Goal: Task Accomplishment & Management: Manage account settings

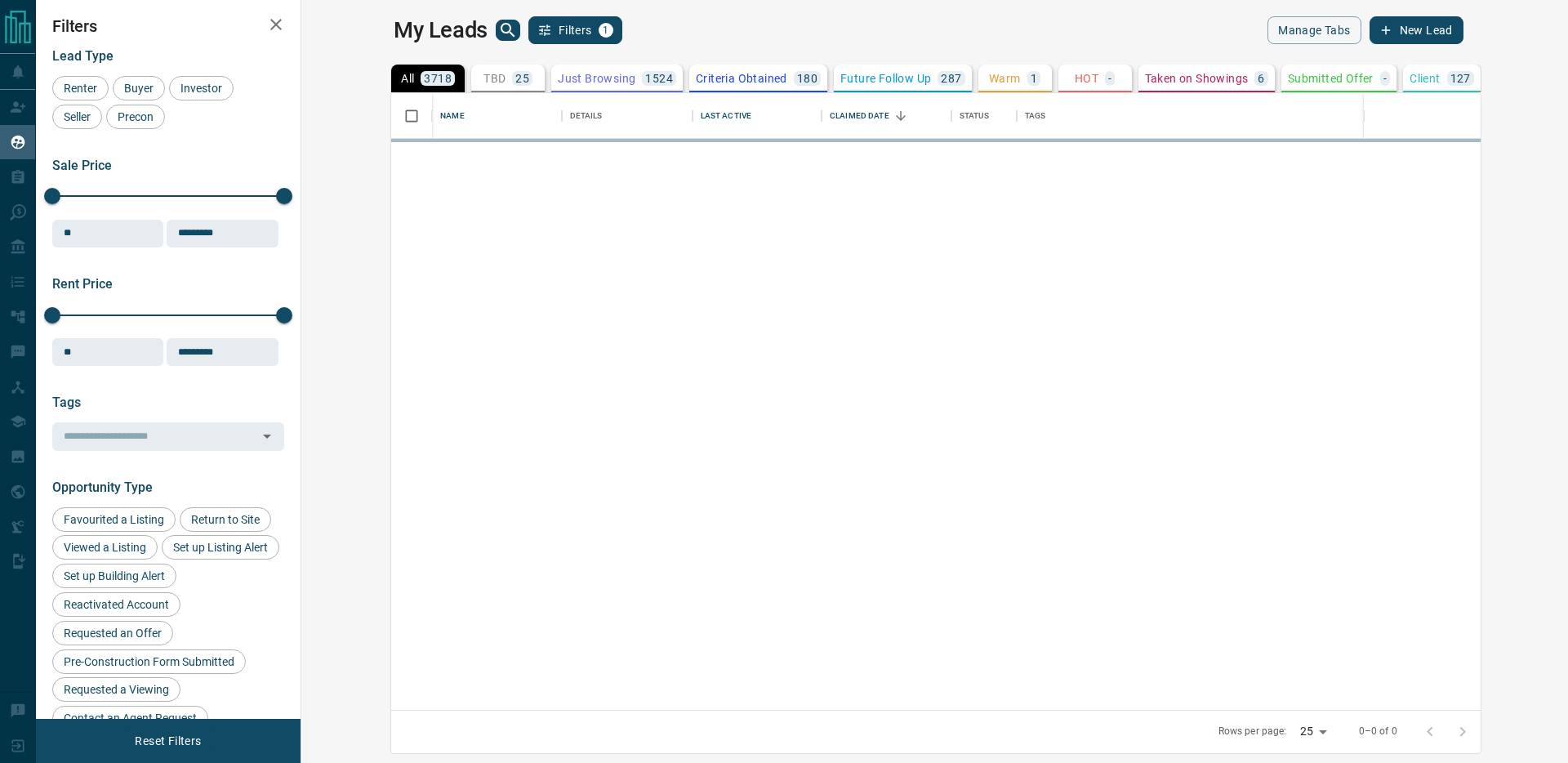
scroll to position [617, 1259]
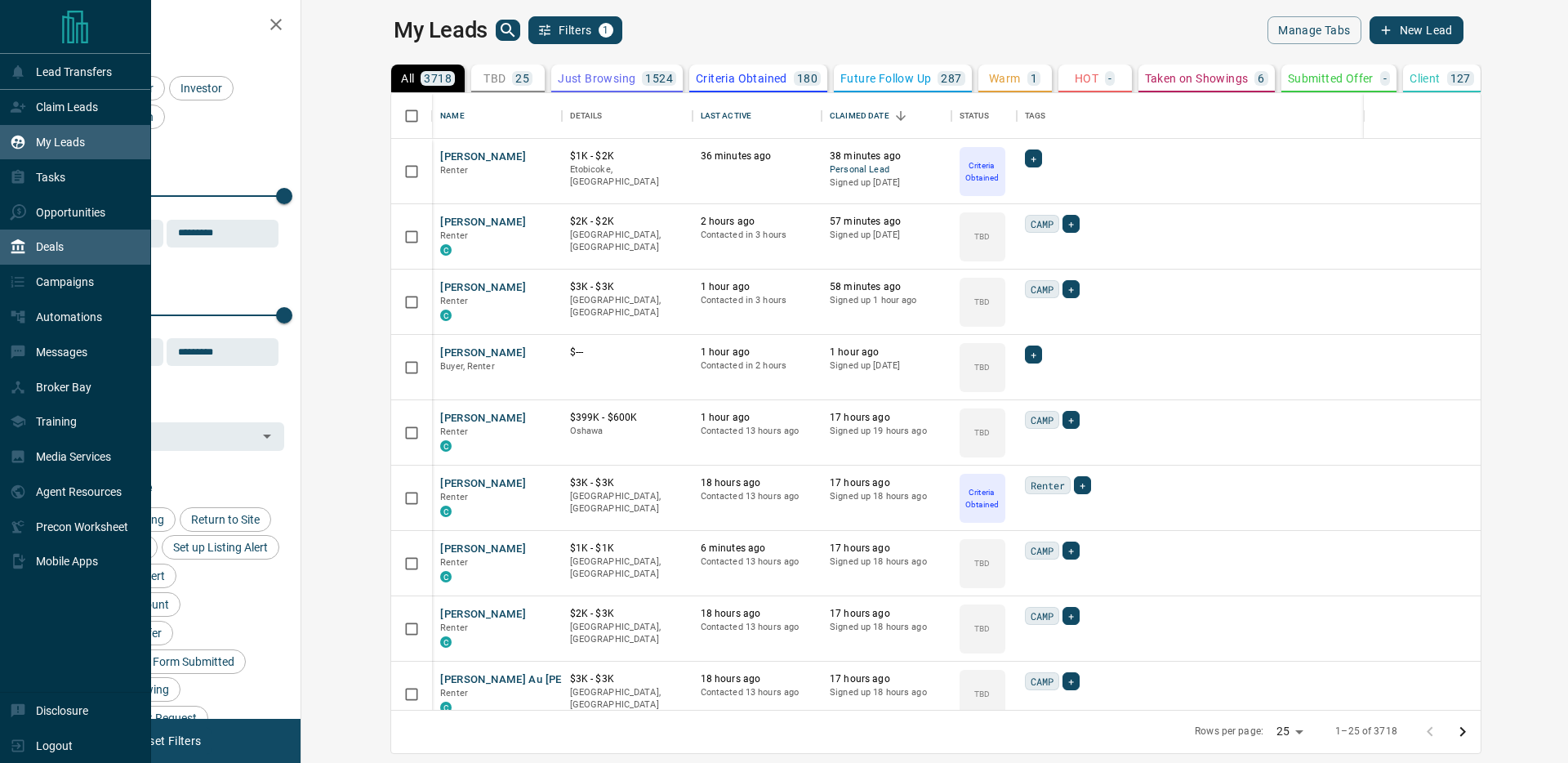
click at [61, 243] on p "Deals" at bounding box center [49, 247] width 27 height 13
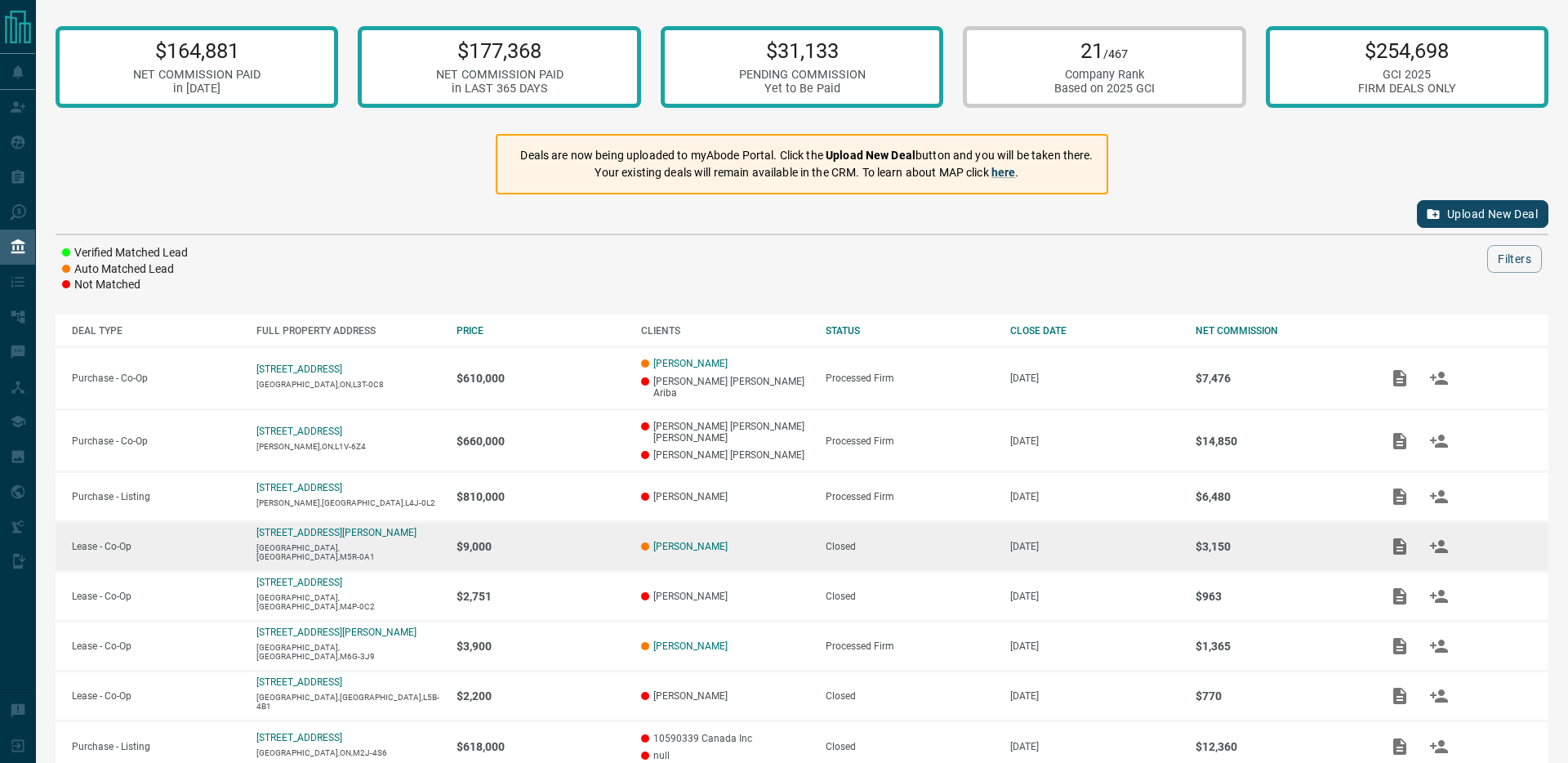
scroll to position [182, 0]
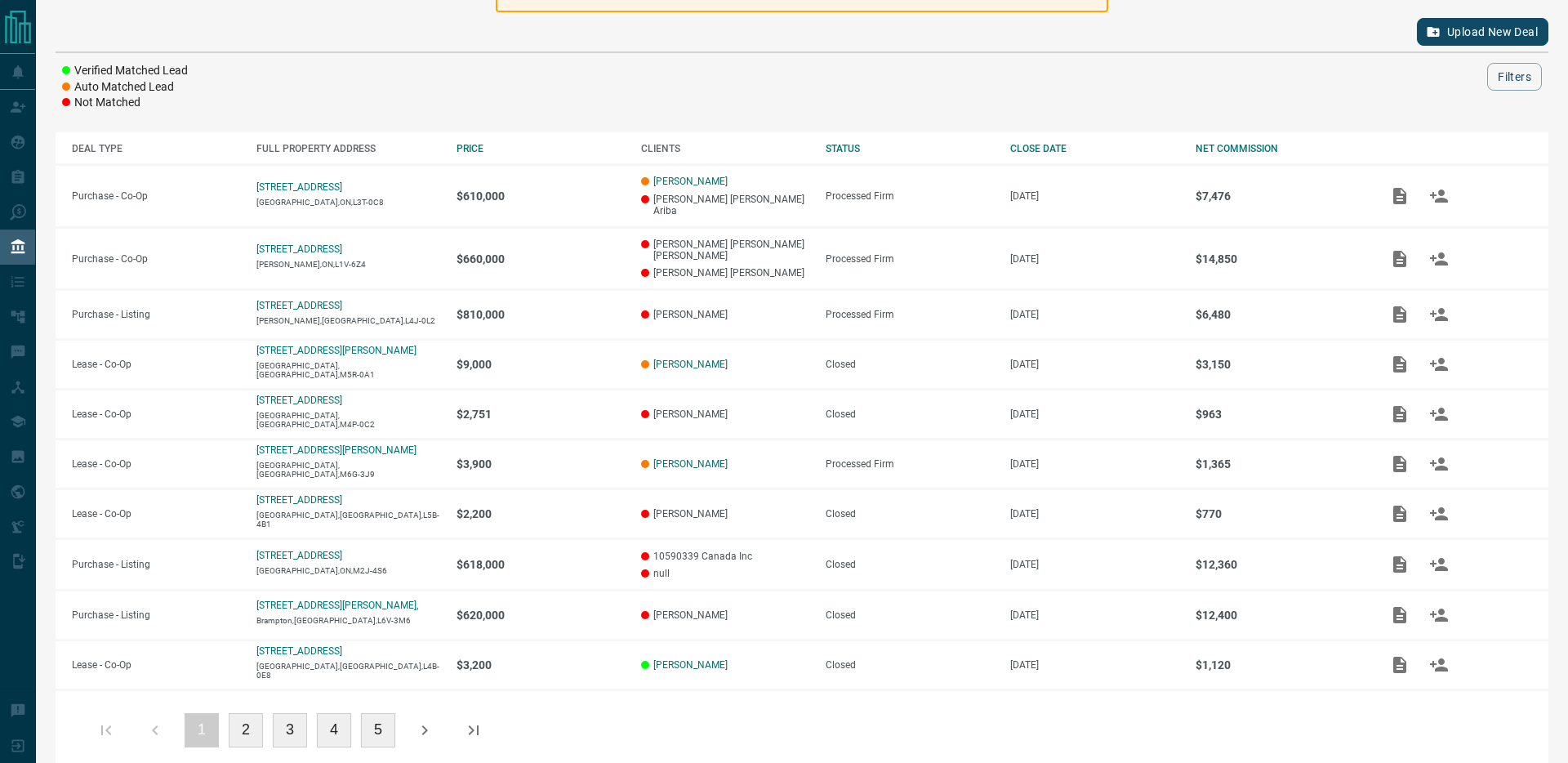
click at [287, 713] on button "3" at bounding box center [290, 730] width 34 height 34
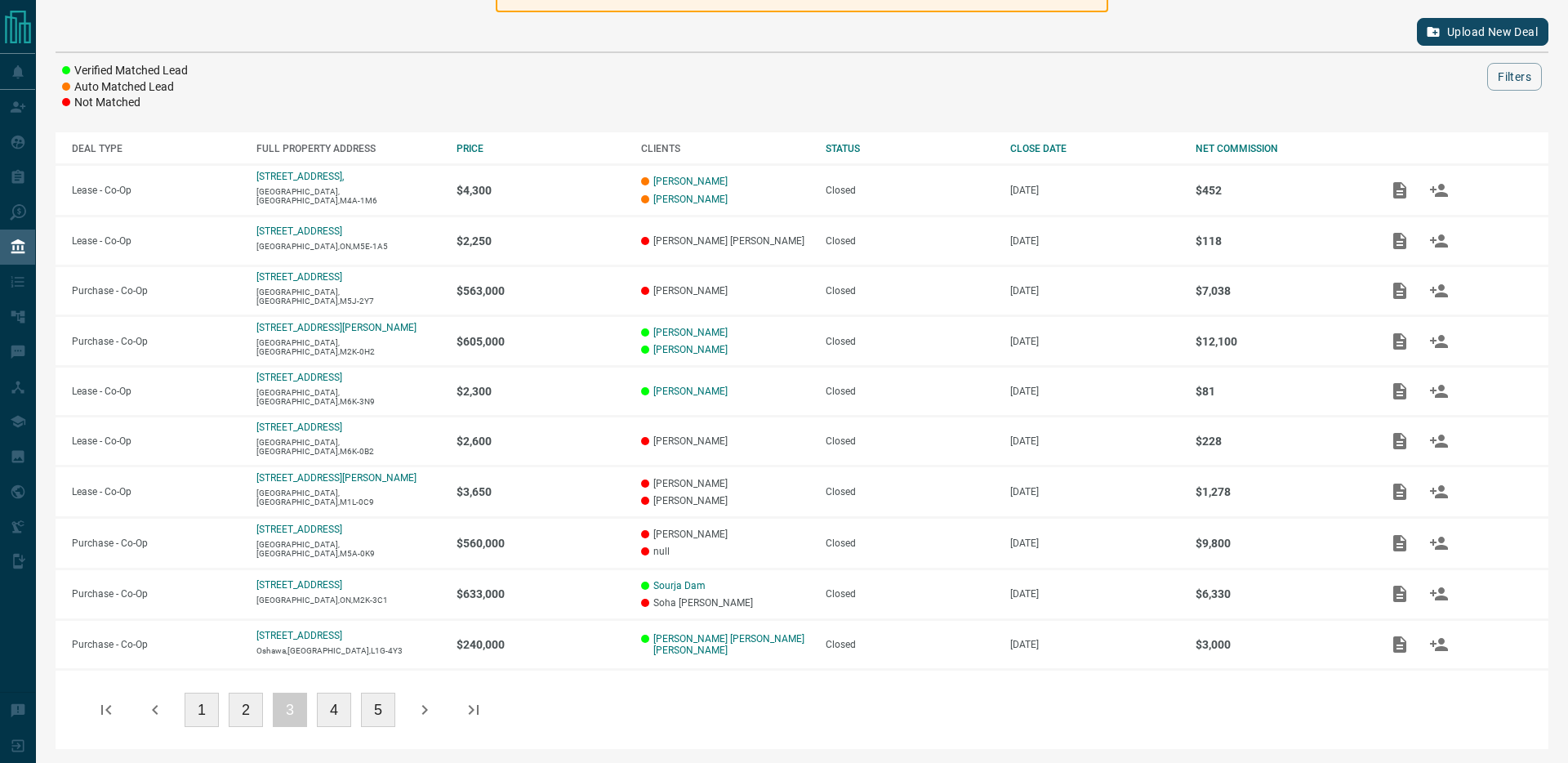
click at [243, 708] on button "2" at bounding box center [246, 709] width 34 height 34
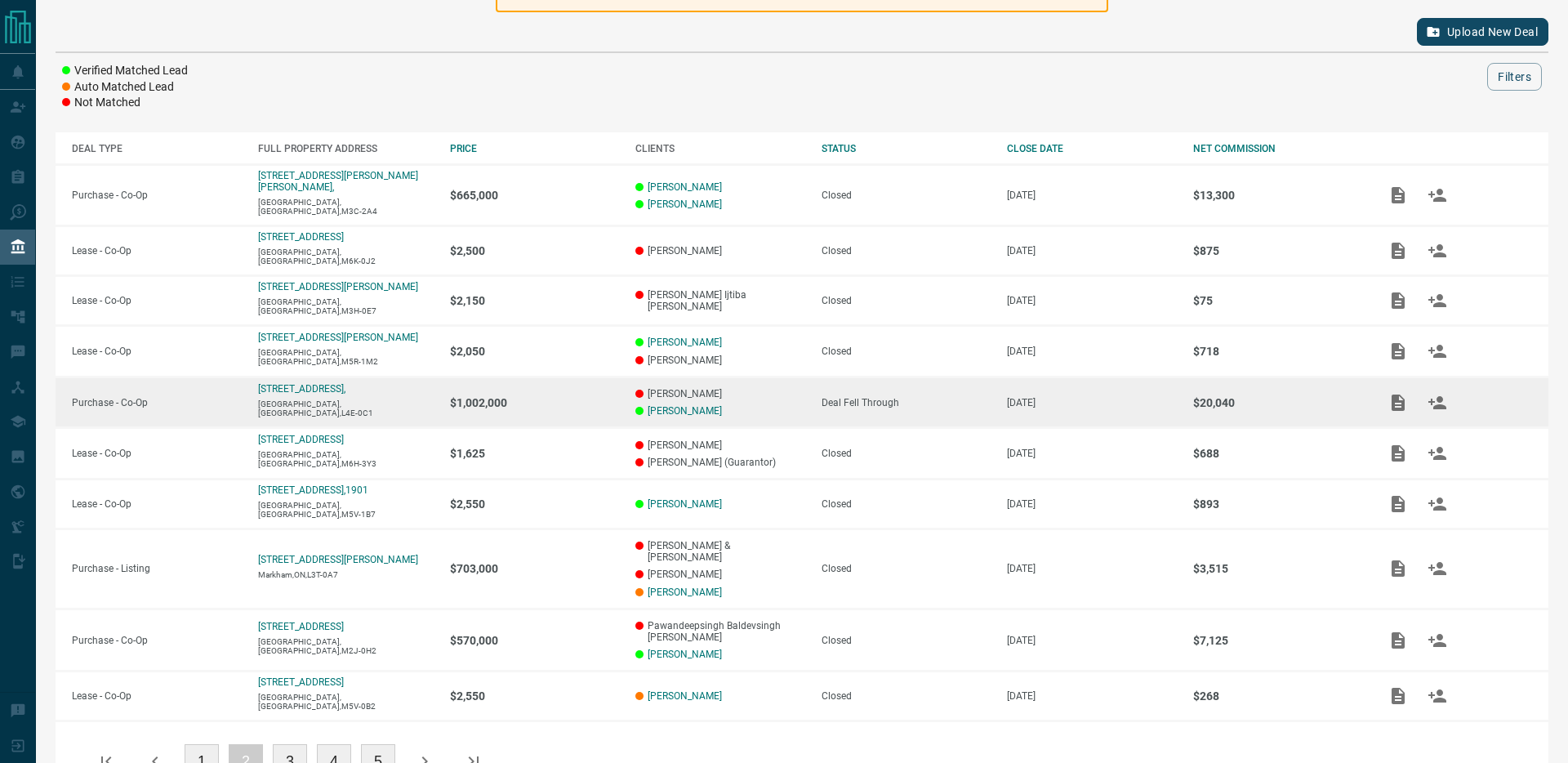
click at [551, 403] on td "$1,002,000" at bounding box center [526, 402] width 186 height 52
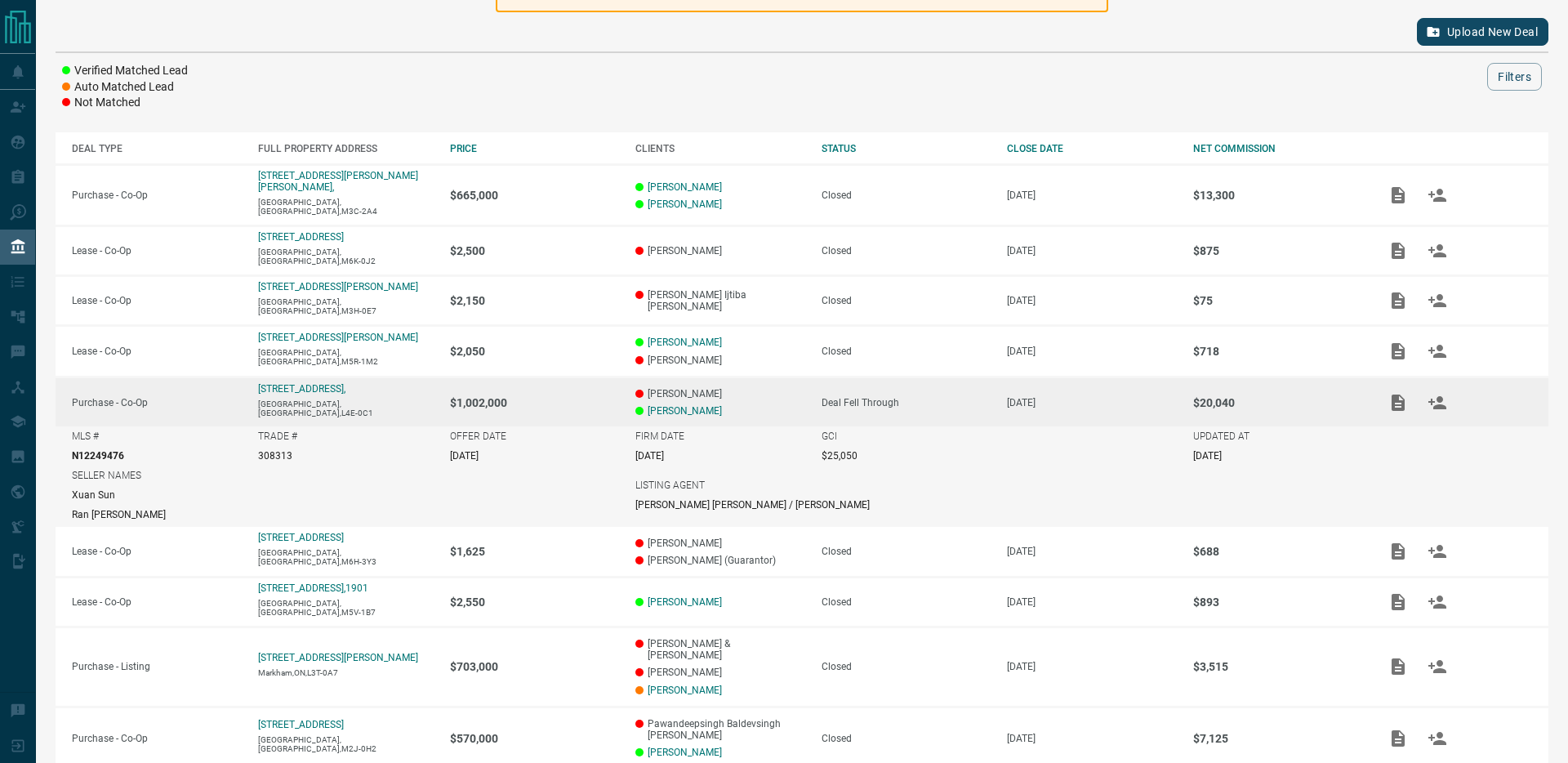
scroll to position [301, 0]
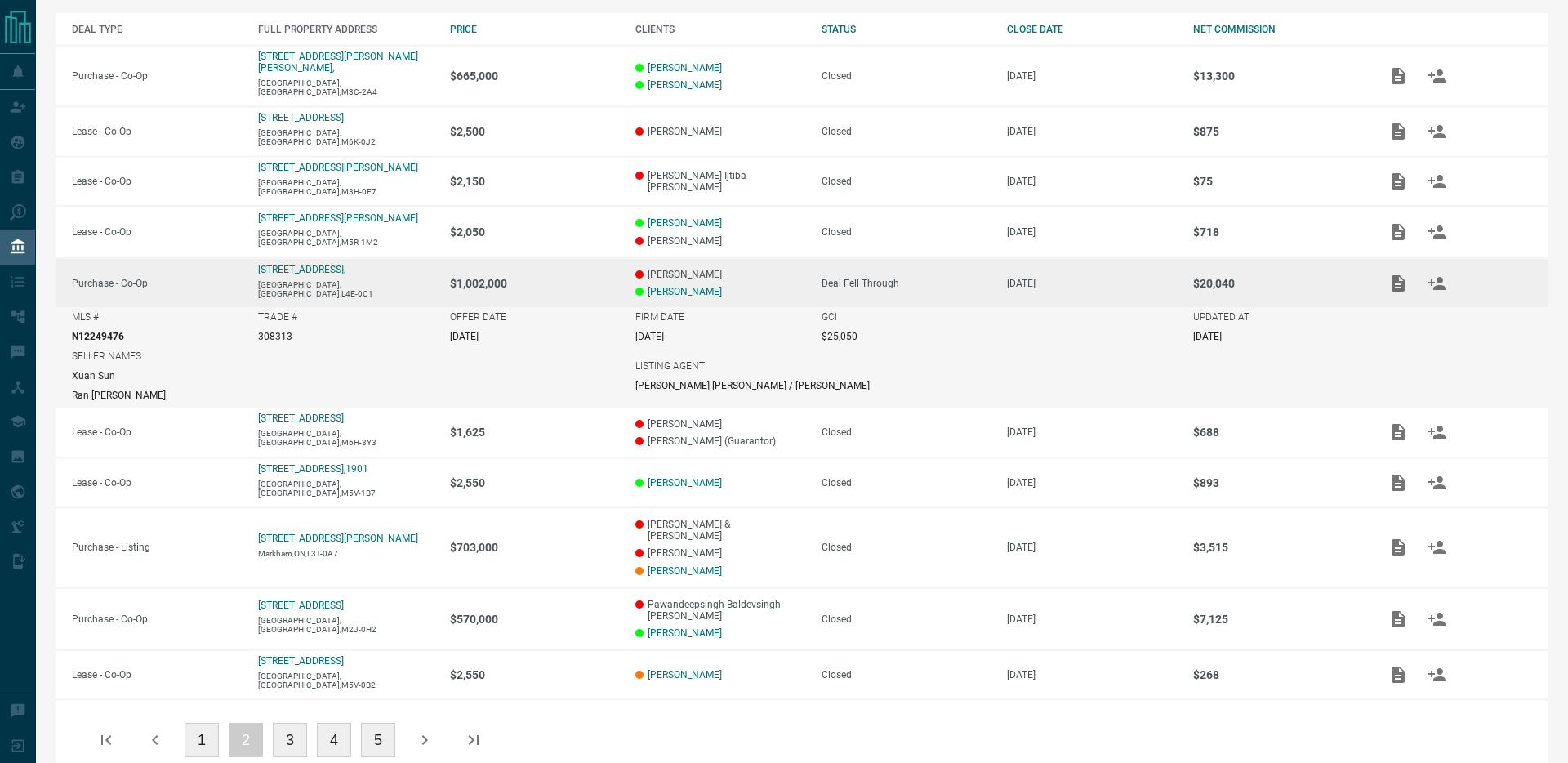
click at [200, 722] on button "1" at bounding box center [202, 739] width 34 height 34
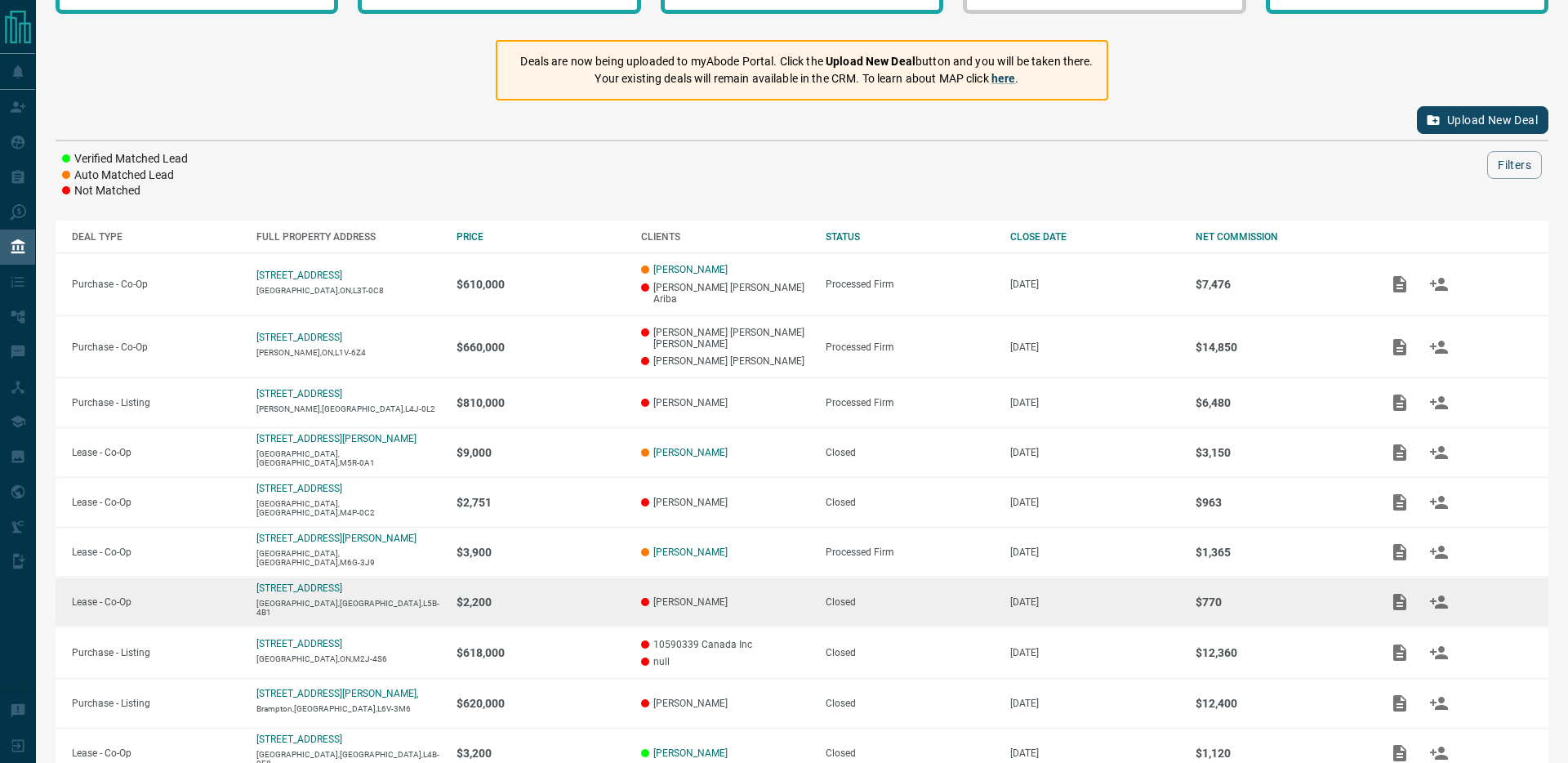
scroll to position [56, 0]
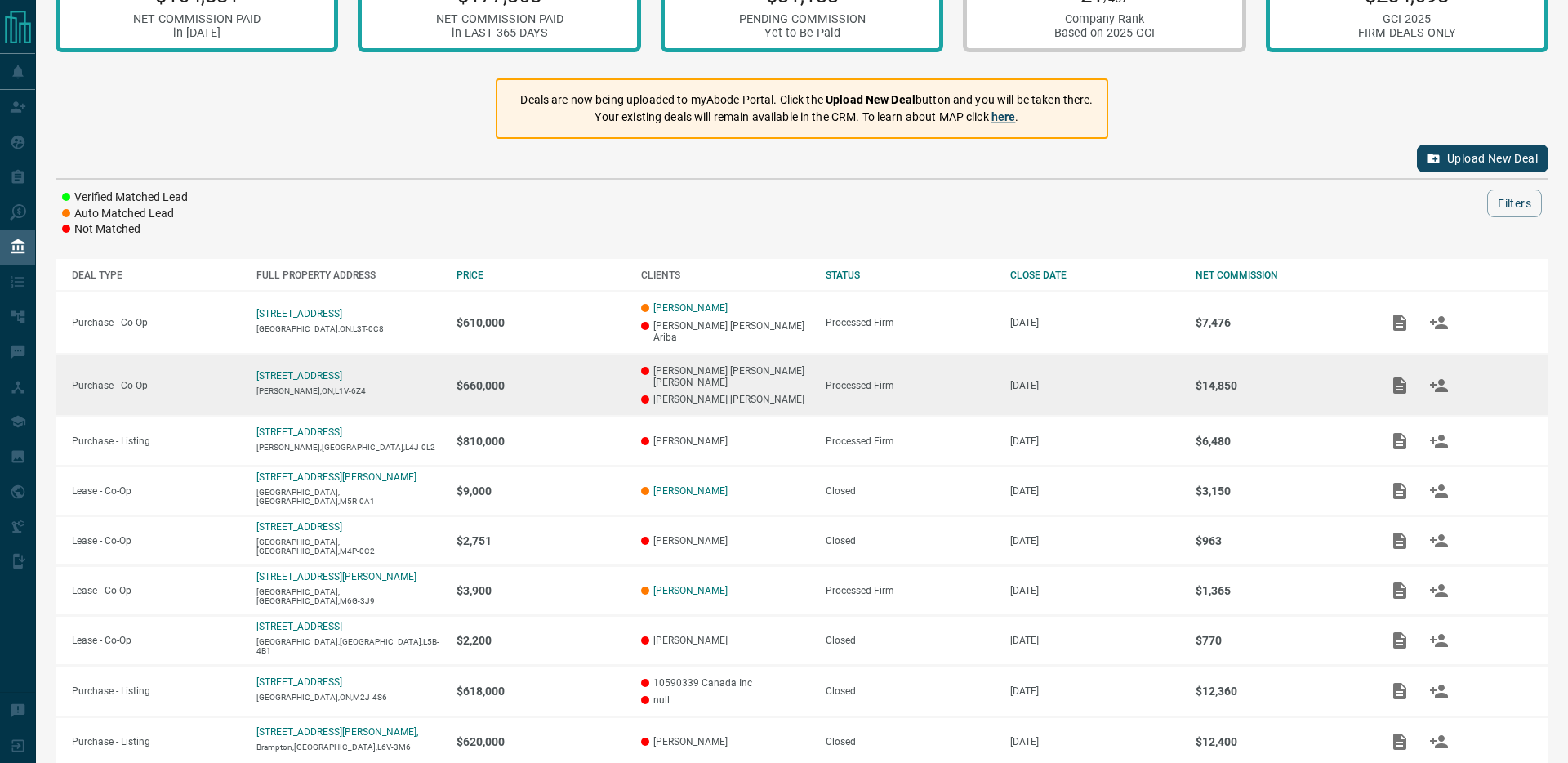
click at [546, 379] on p "$660,000" at bounding box center [541, 385] width 169 height 13
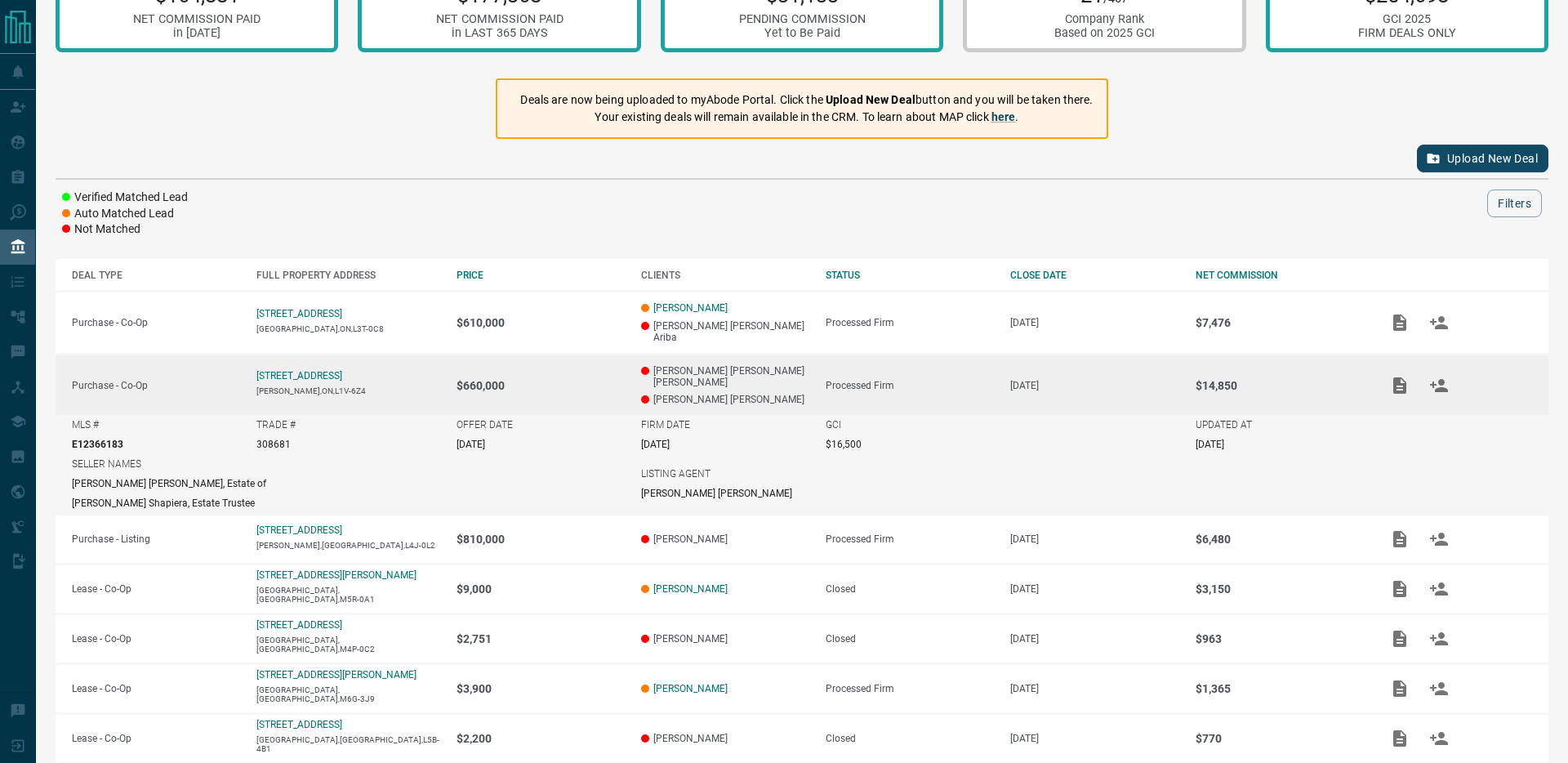
scroll to position [0, 0]
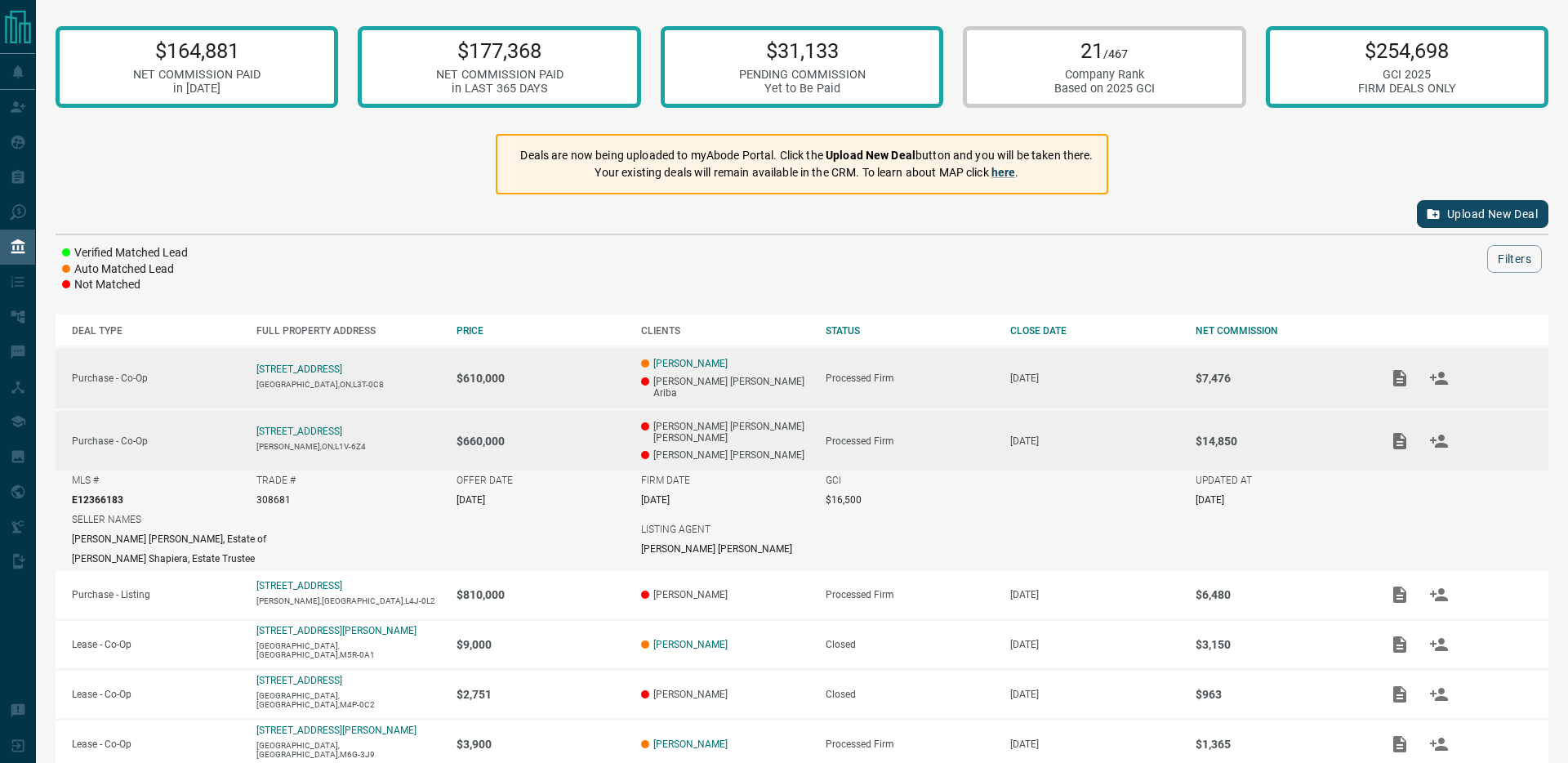
click at [561, 362] on td "$610,000" at bounding box center [532, 379] width 185 height 63
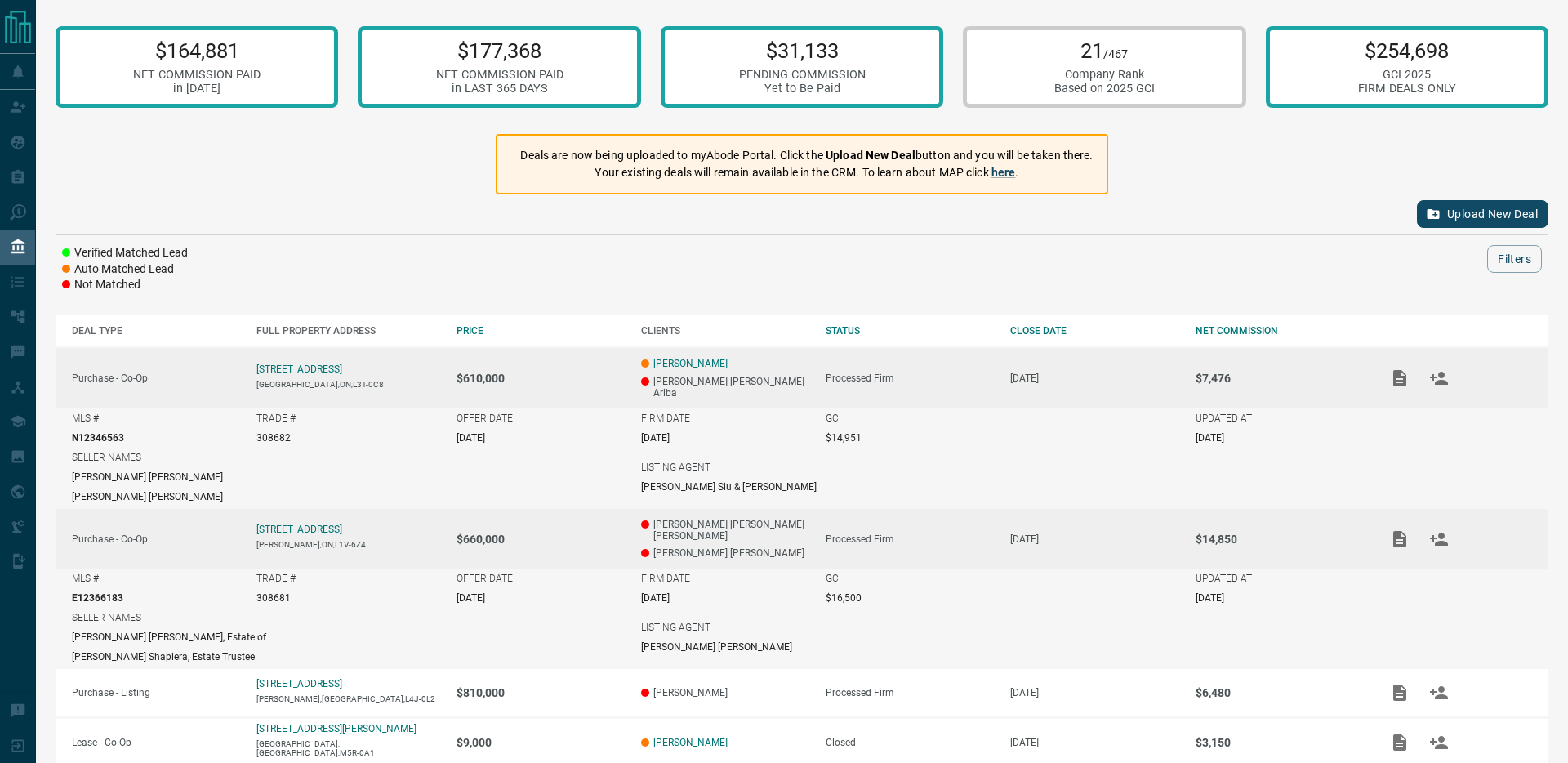
click at [571, 384] on td "$610,000" at bounding box center [532, 378] width 185 height 61
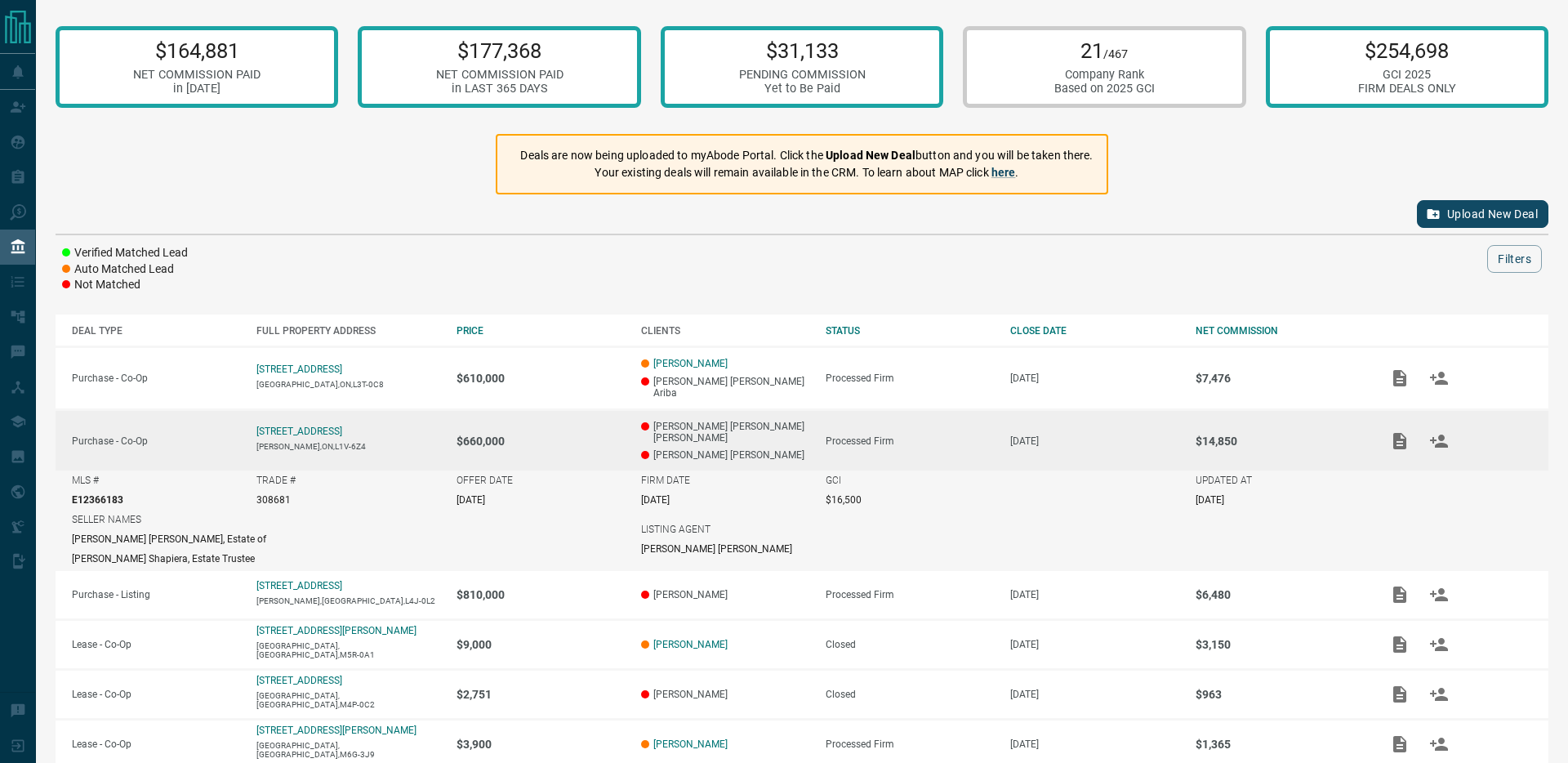
click at [566, 434] on p "$660,000" at bounding box center [541, 441] width 169 height 13
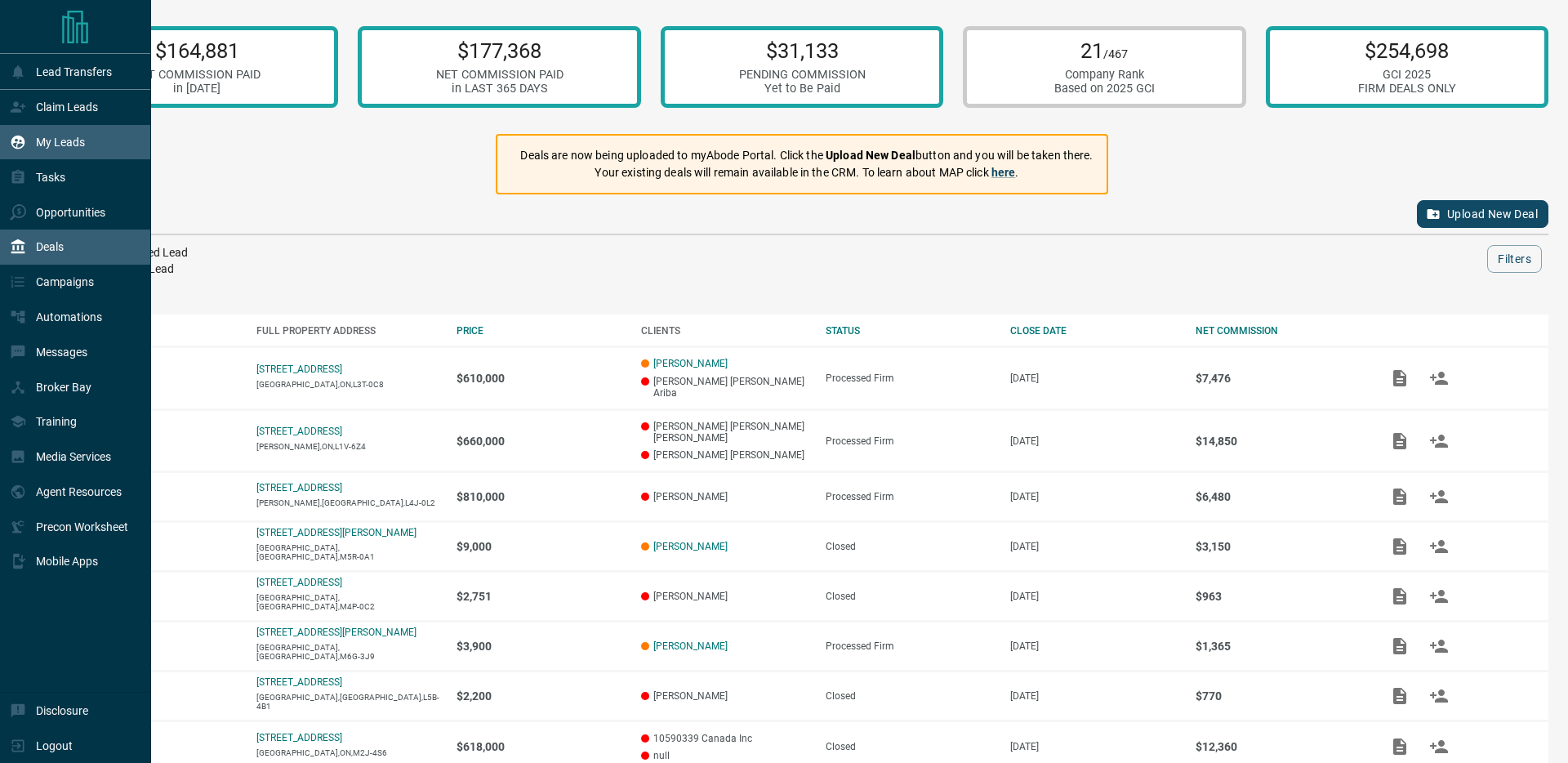
click at [51, 144] on p "My Leads" at bounding box center [60, 142] width 49 height 13
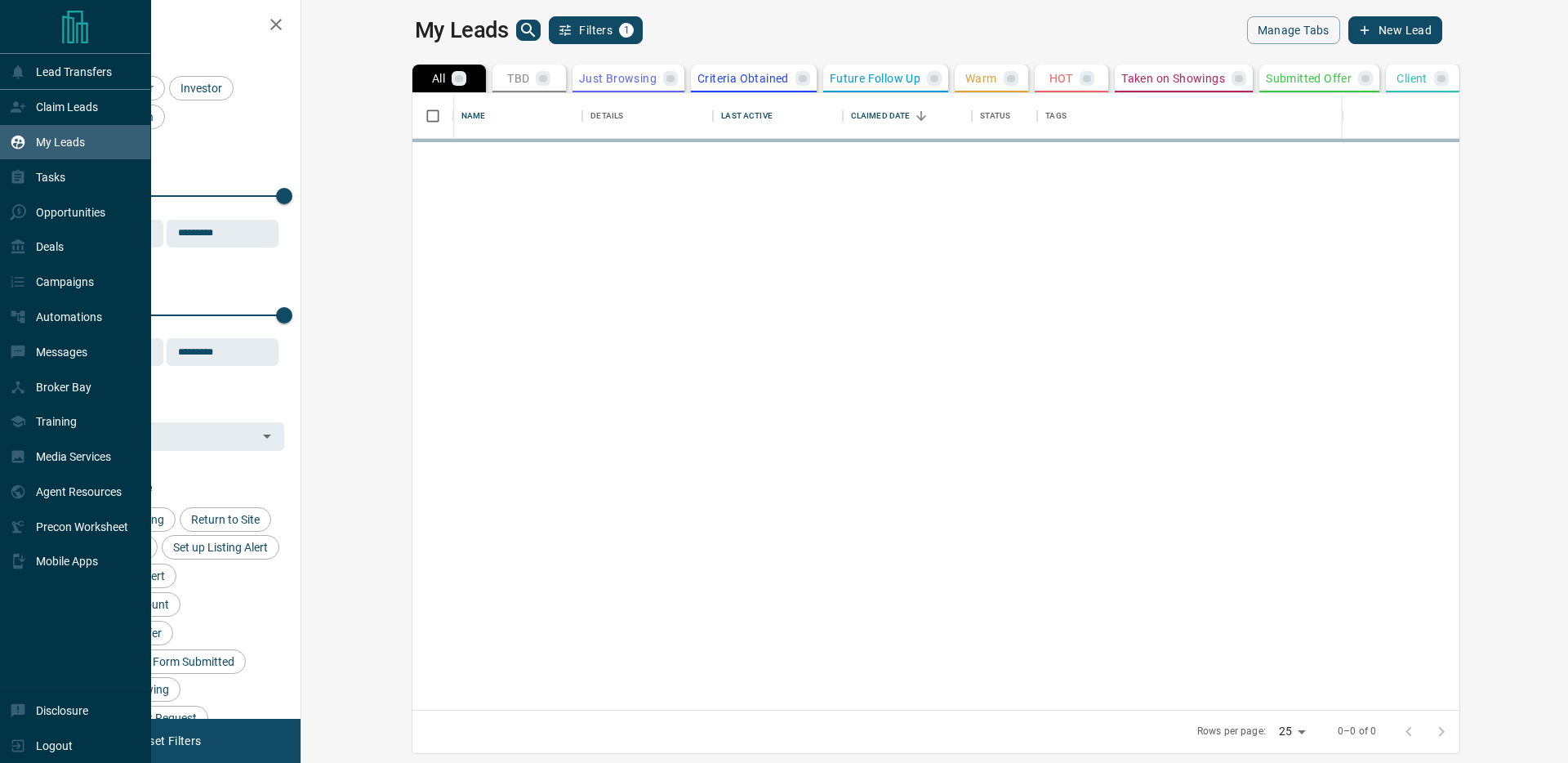
scroll to position [617, 1259]
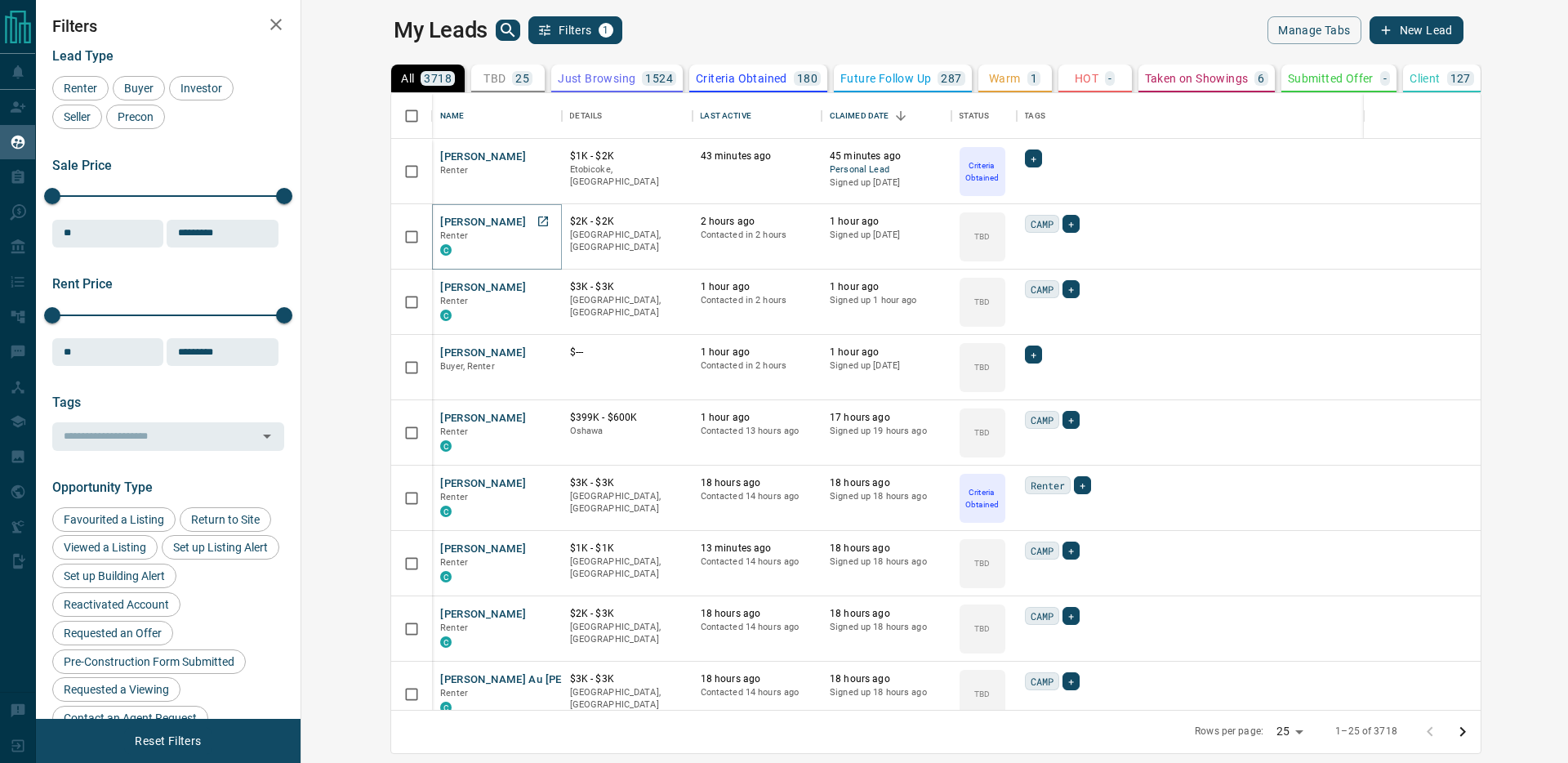
click at [440, 222] on button "[PERSON_NAME]" at bounding box center [482, 222] width 86 height 15
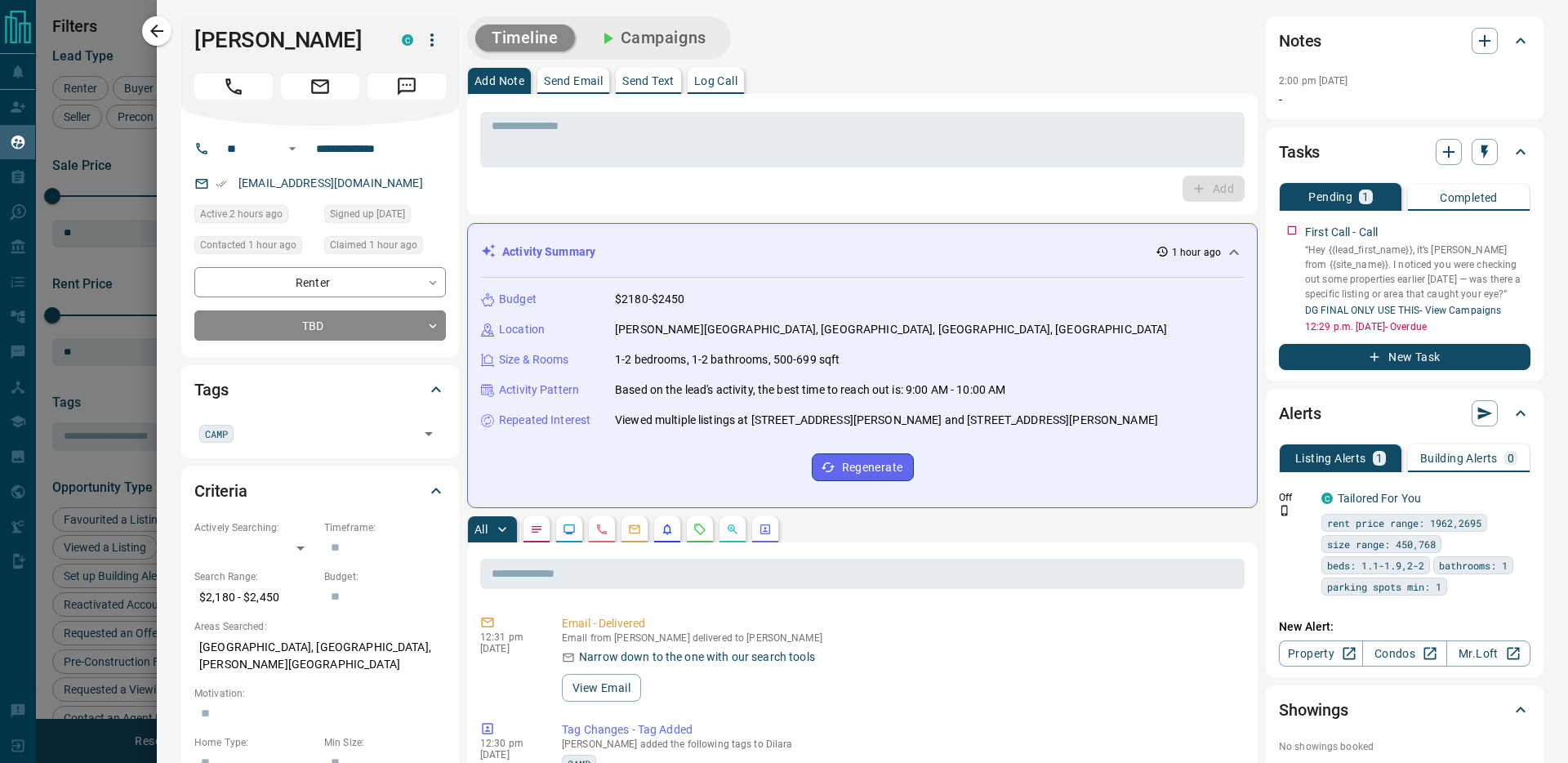
scroll to position [15, 0]
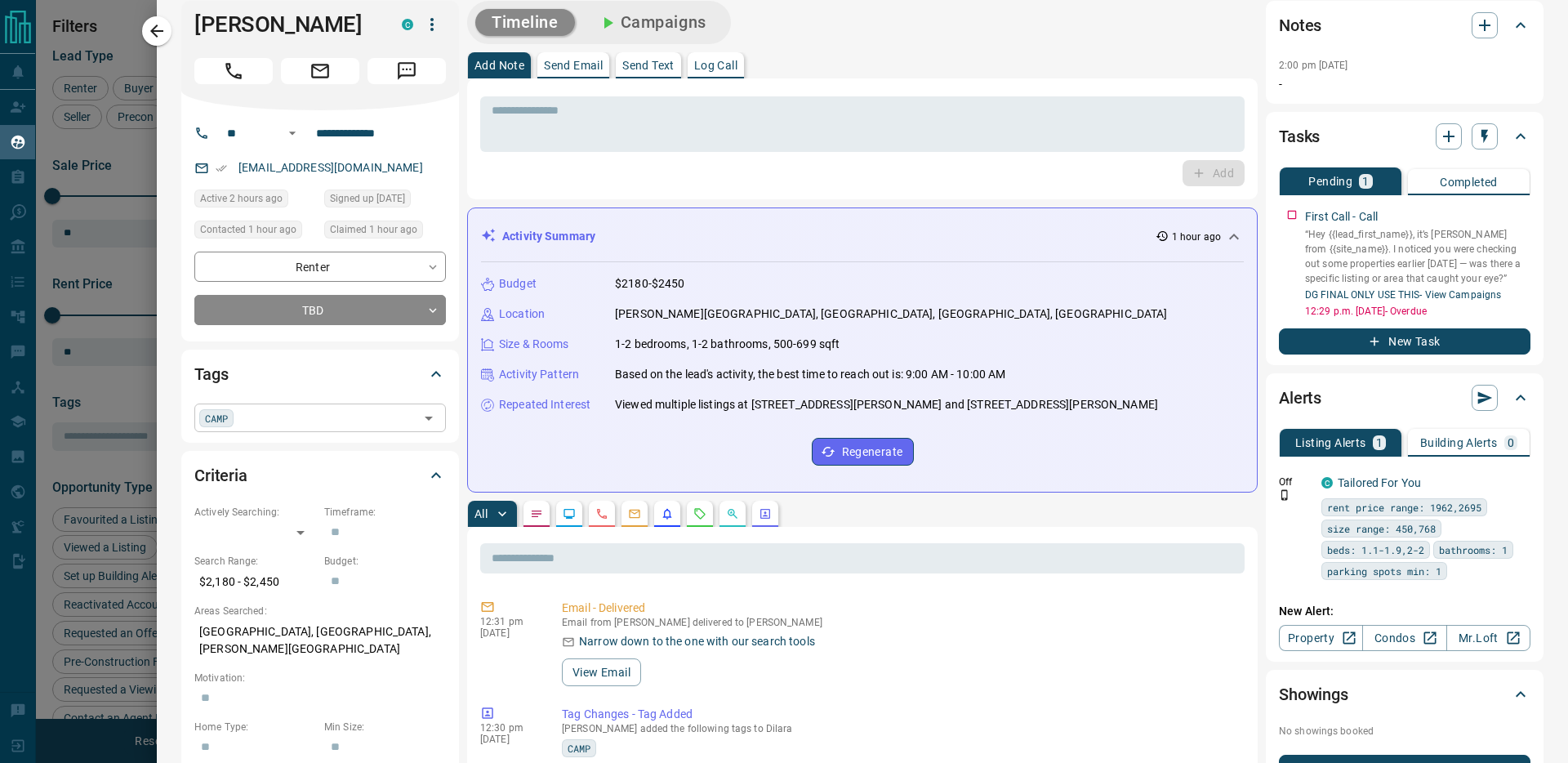
click at [428, 418] on icon "Open" at bounding box center [428, 418] width 8 height 4
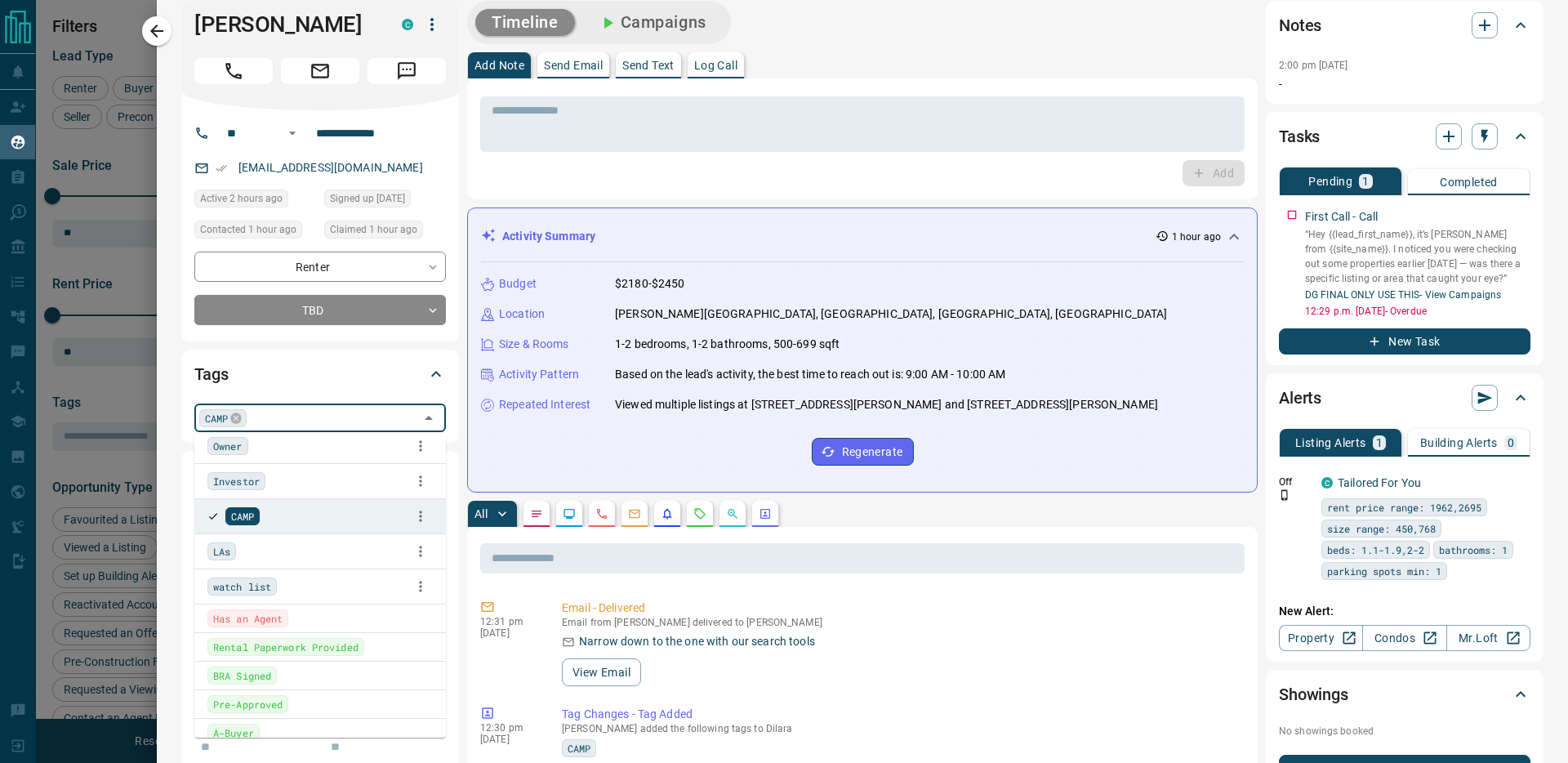
scroll to position [258, 0]
click at [418, 586] on icon "button" at bounding box center [420, 583] width 16 height 16
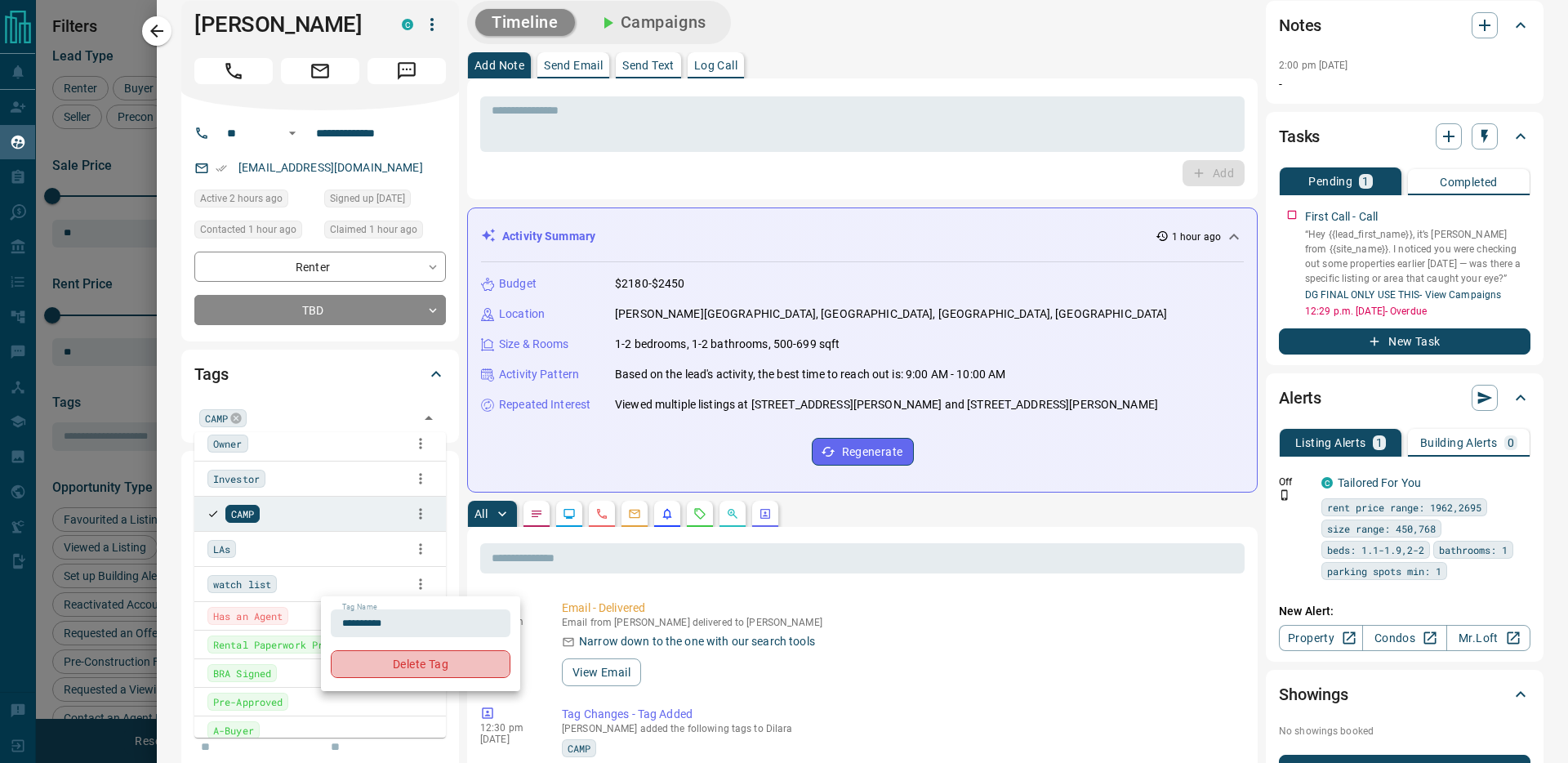
click at [414, 667] on button "Delete Tag" at bounding box center [420, 663] width 180 height 27
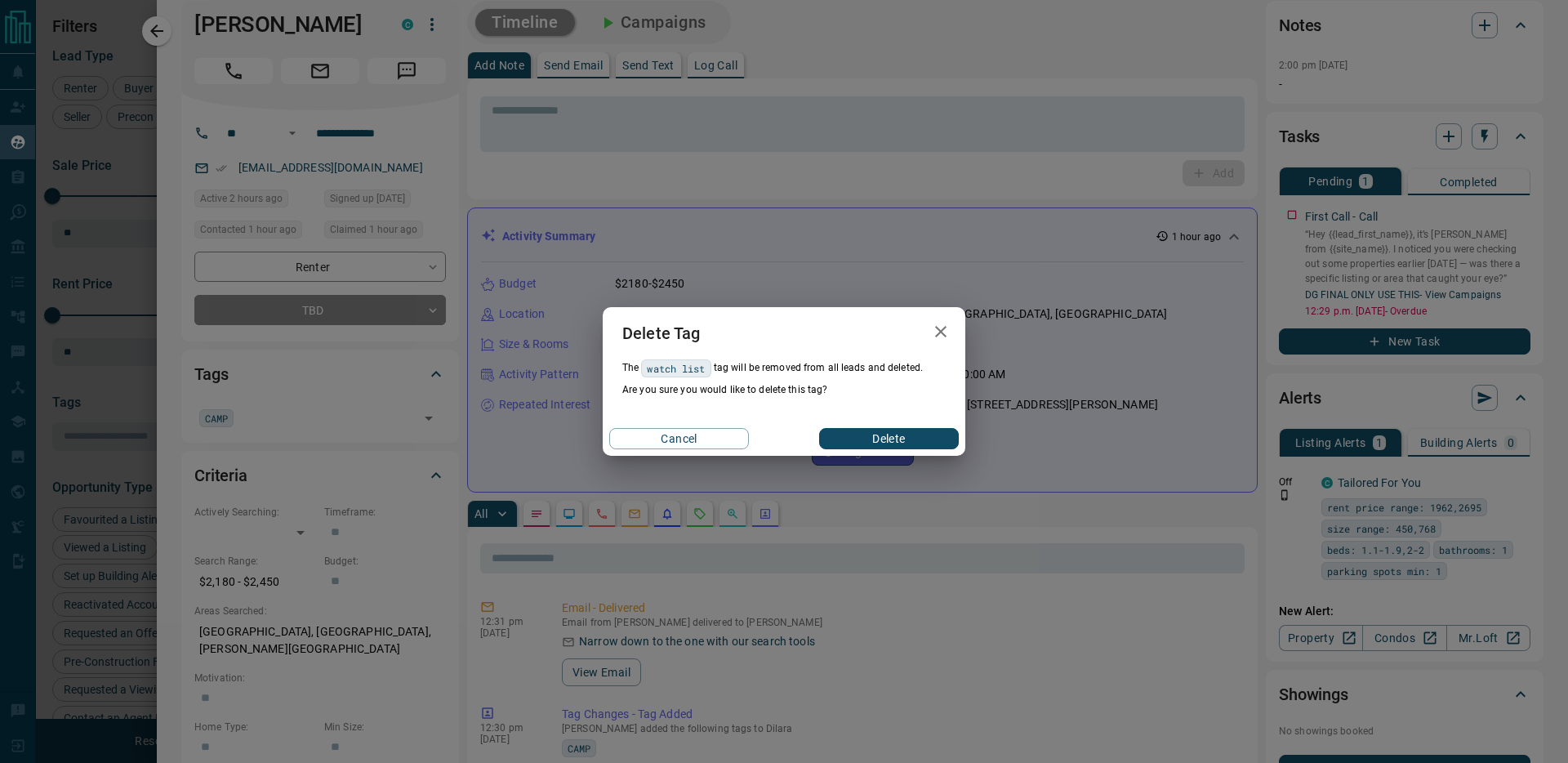
click at [919, 440] on button "Delete" at bounding box center [889, 438] width 139 height 22
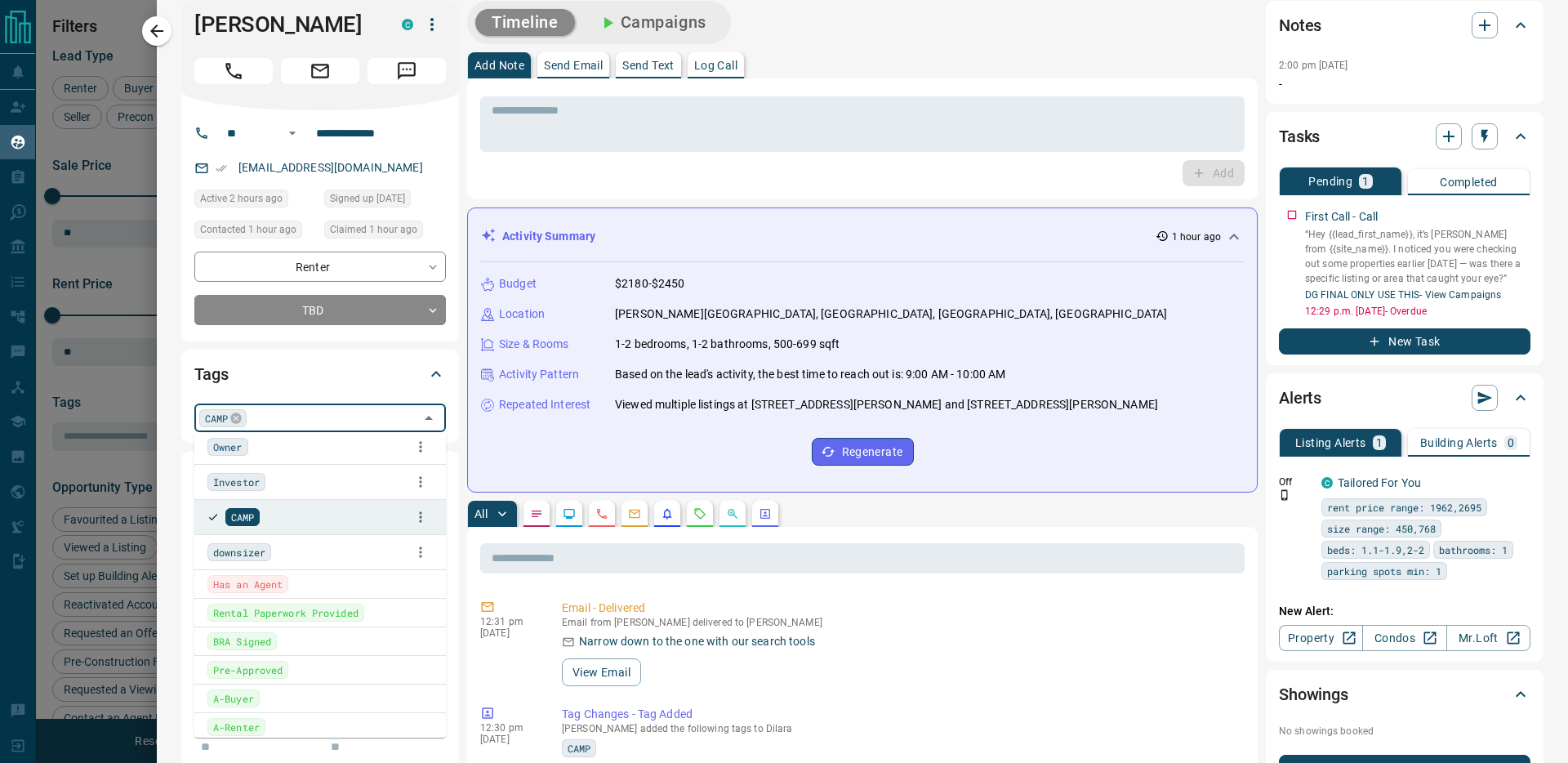
scroll to position [0, 0]
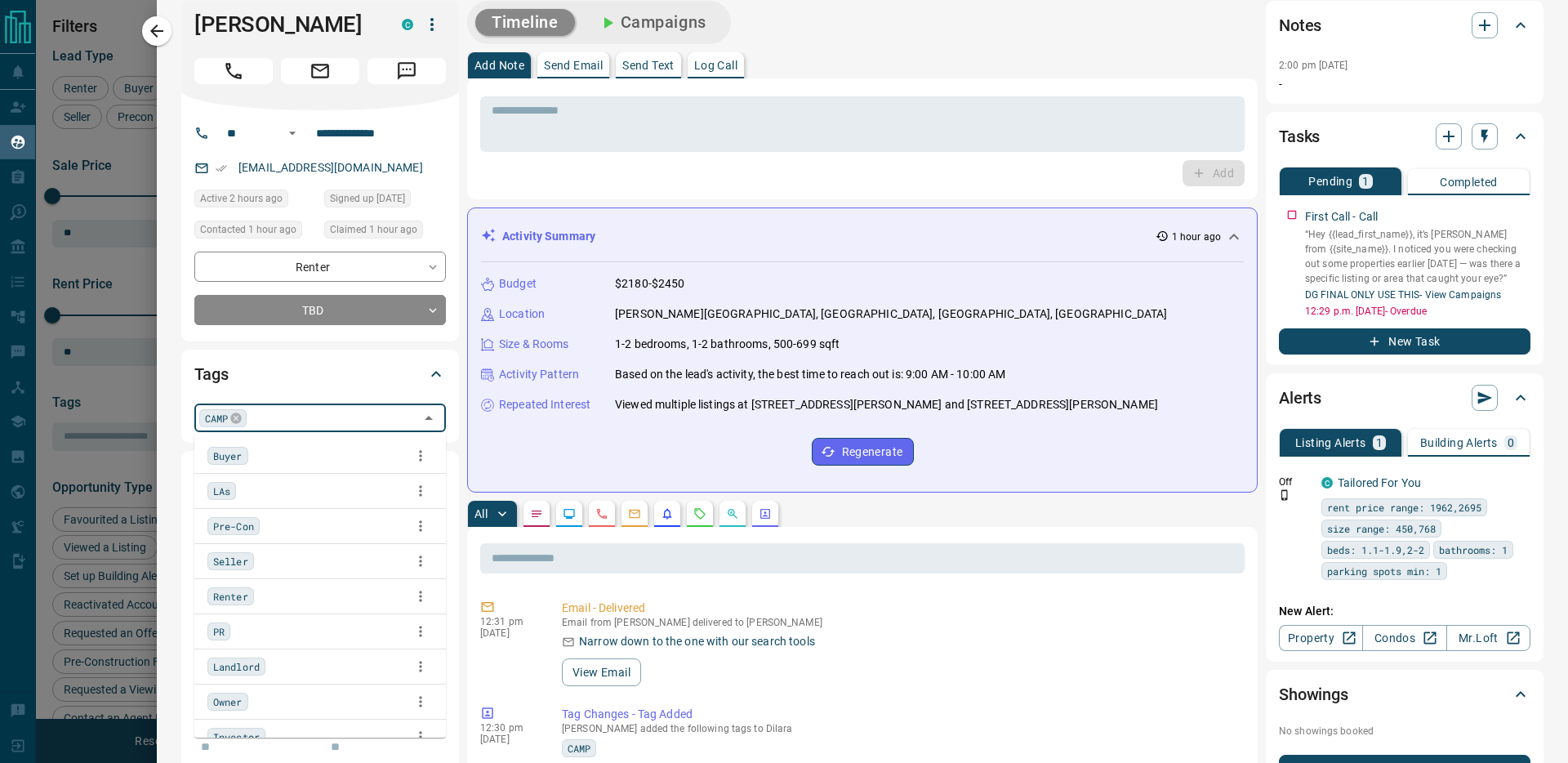
click at [338, 367] on div "Tags" at bounding box center [310, 374] width 232 height 26
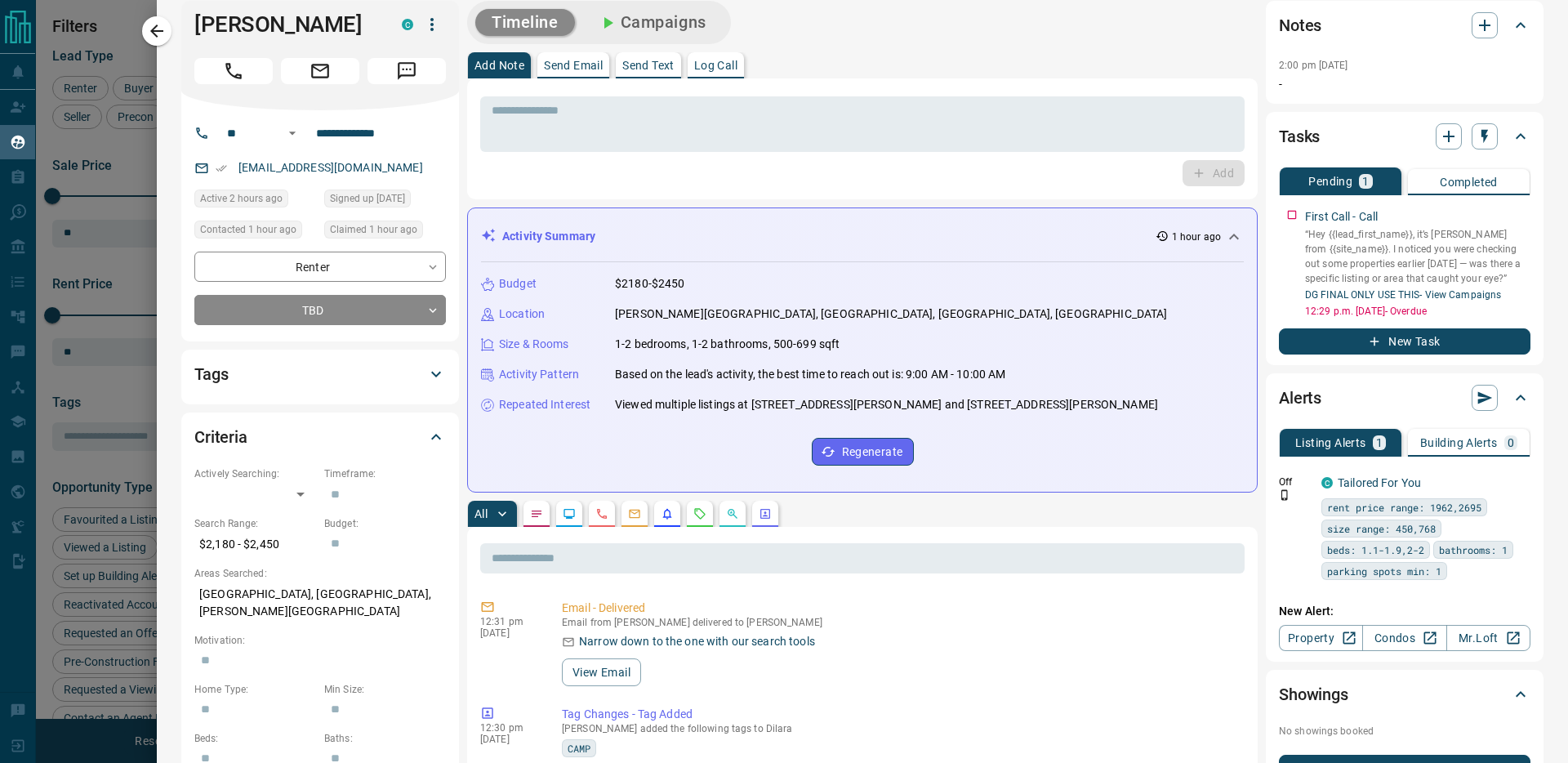
click at [338, 367] on div "Tags" at bounding box center [310, 374] width 232 height 26
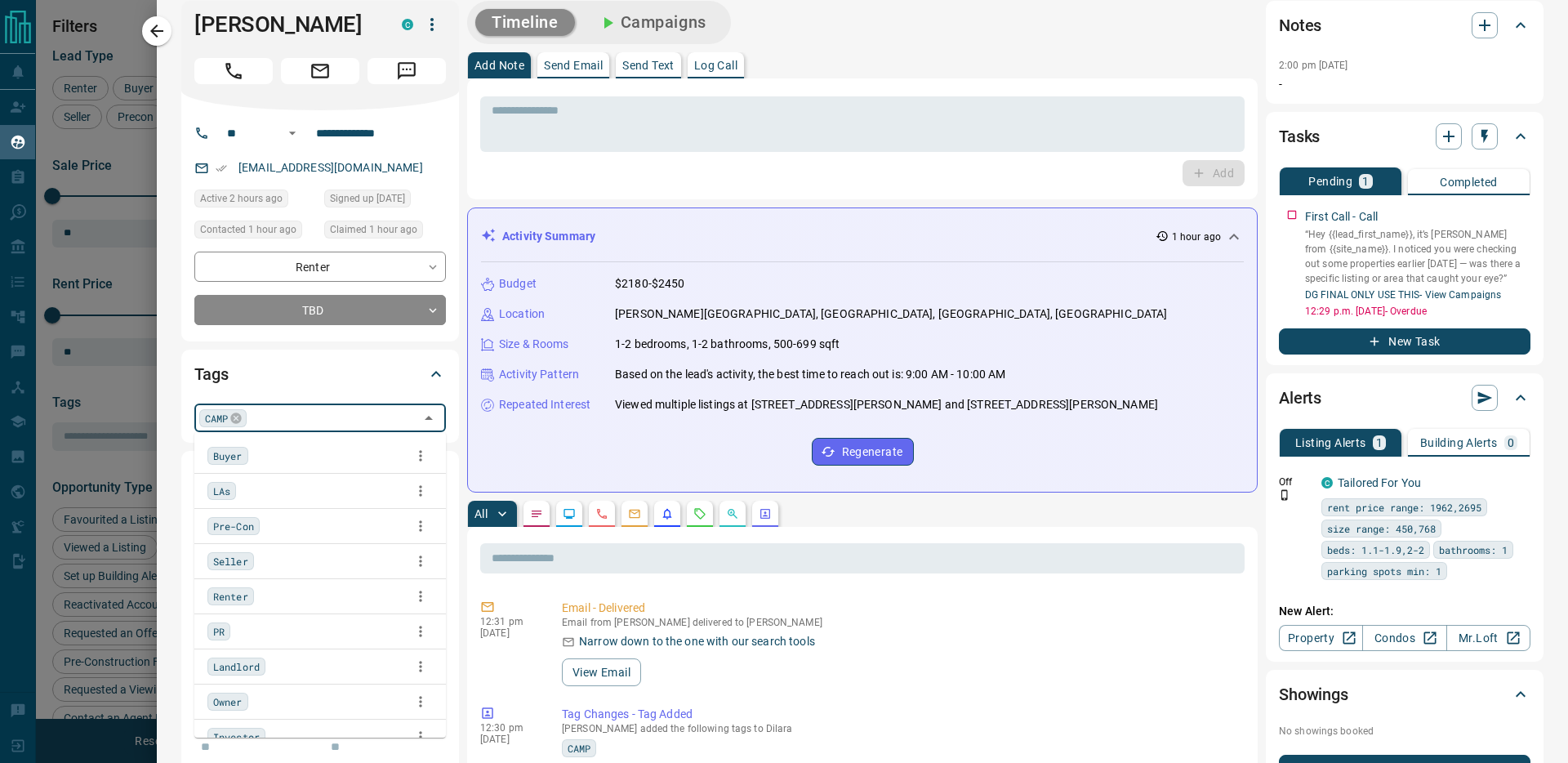
click at [316, 414] on input "text" at bounding box center [332, 417] width 163 height 18
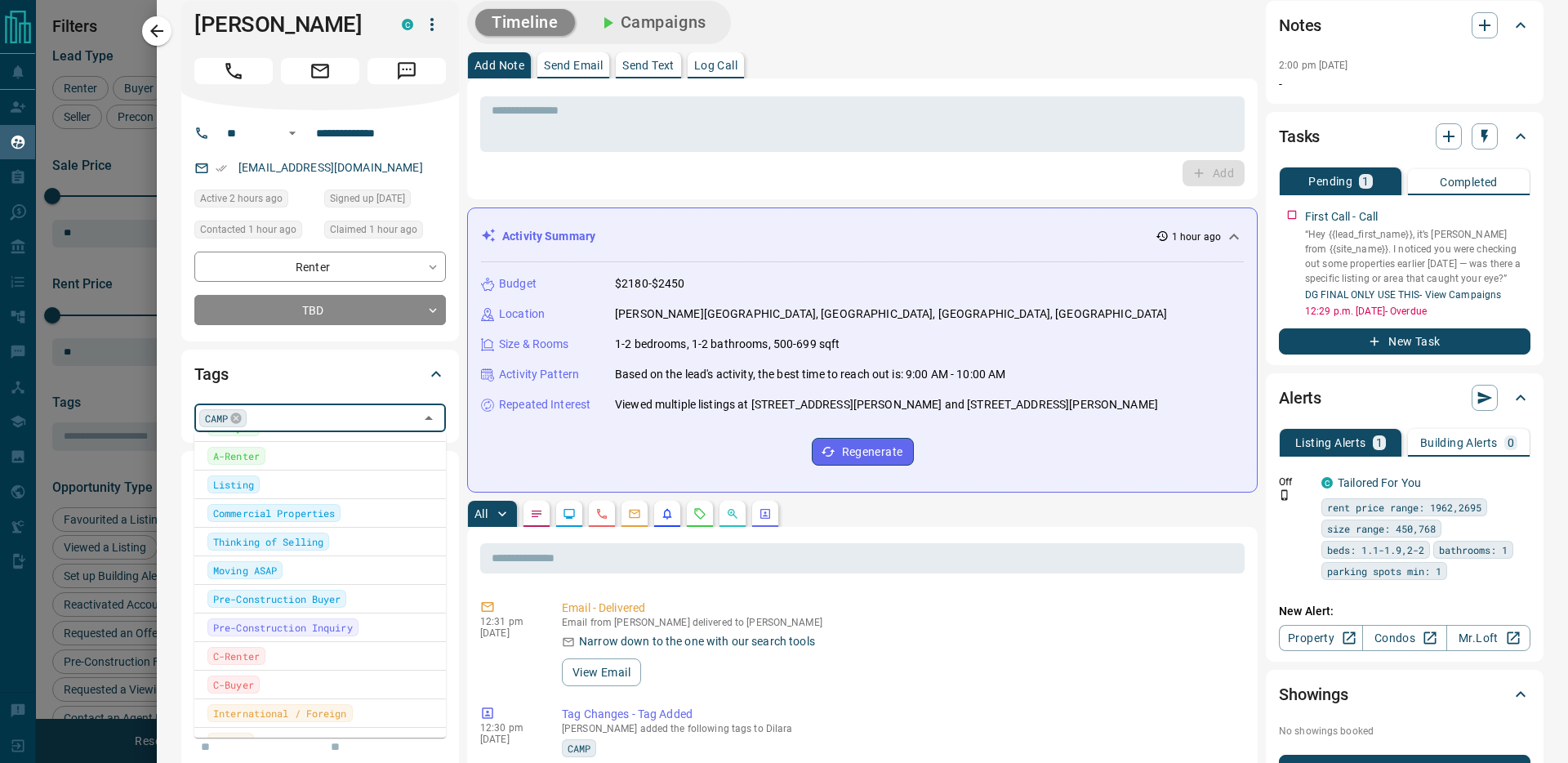
scroll to position [527, 0]
click at [309, 369] on div "Tags" at bounding box center [310, 374] width 232 height 26
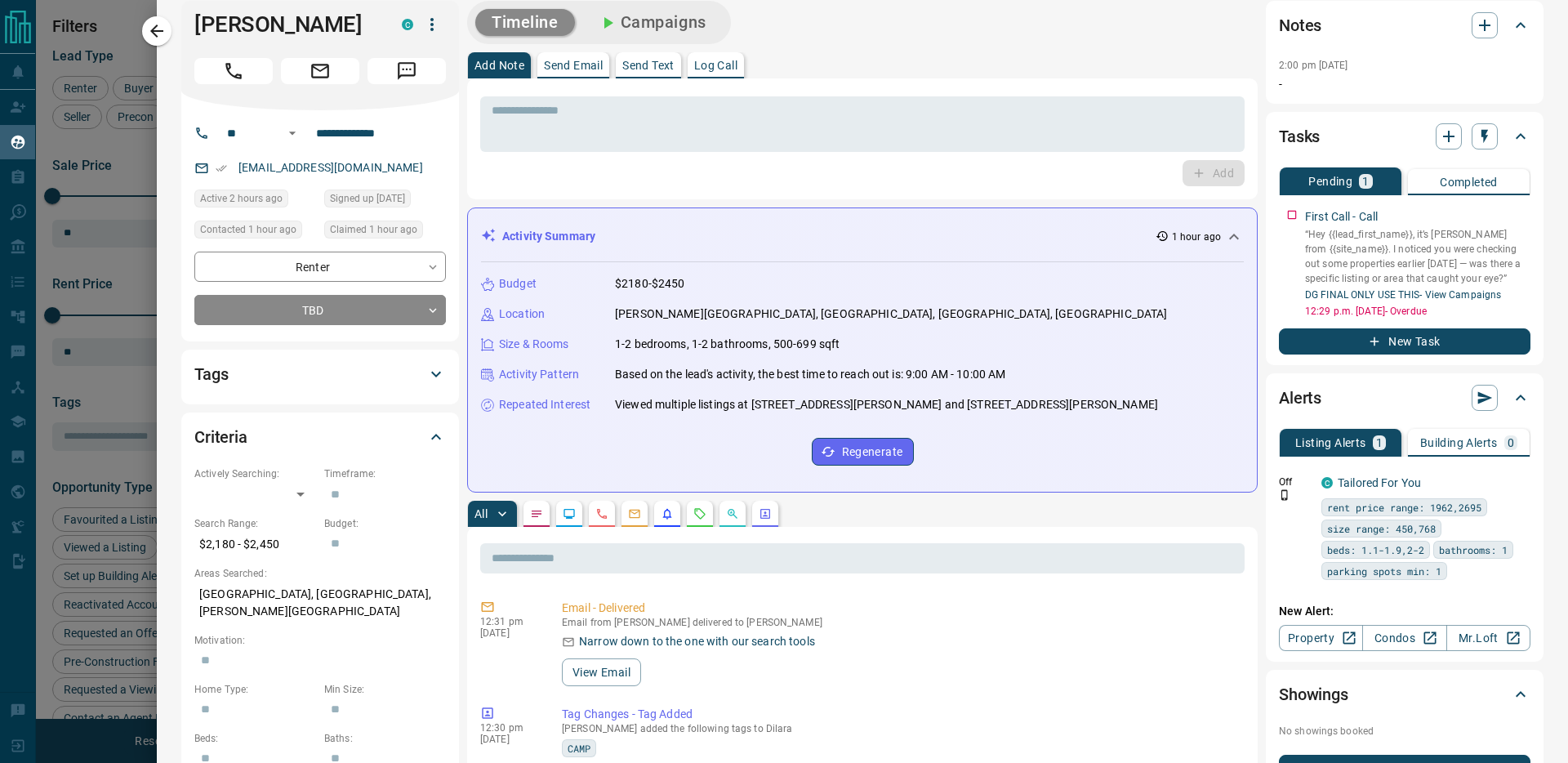
click at [323, 366] on div "Tags" at bounding box center [310, 374] width 232 height 26
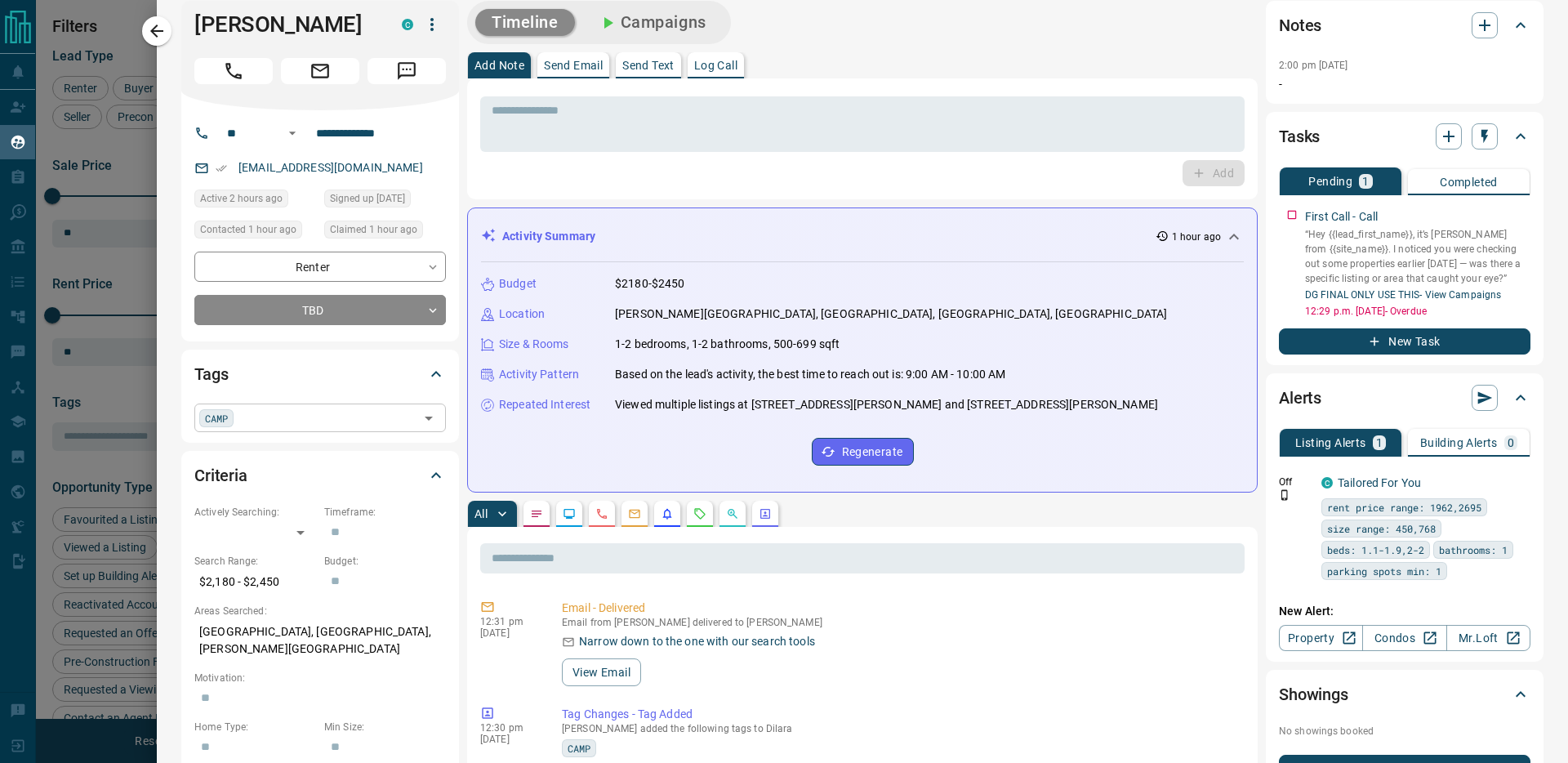
click at [321, 428] on div "CAMP ​" at bounding box center [319, 416] width 251 height 27
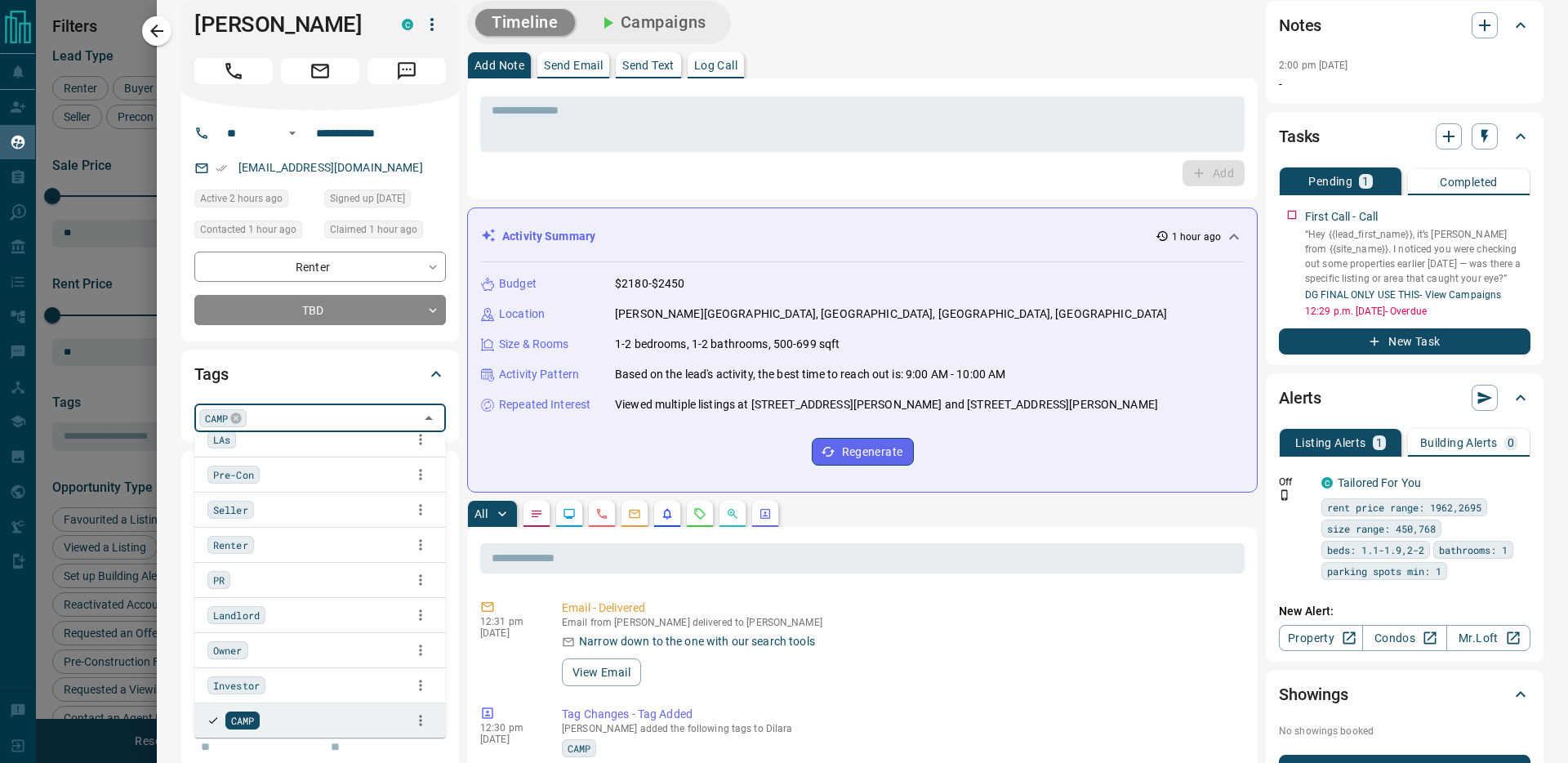
scroll to position [0, 0]
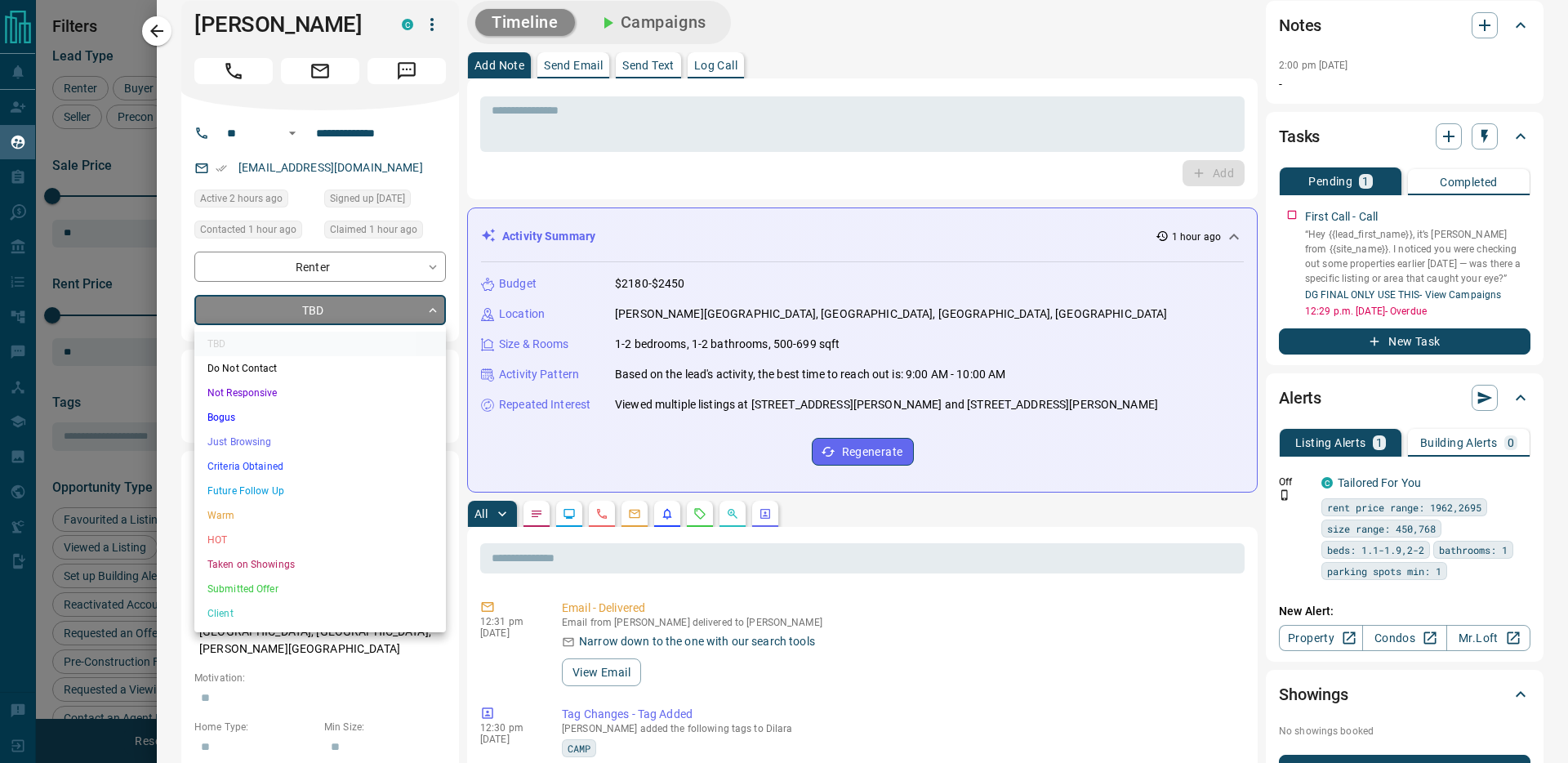
click at [318, 317] on body "Lead Transfers Claim Leads My Leads Tasks Opportunities Deals Campaigns Automat…" at bounding box center [784, 371] width 1568 height 742
click at [493, 181] on div at bounding box center [784, 382] width 1568 height 763
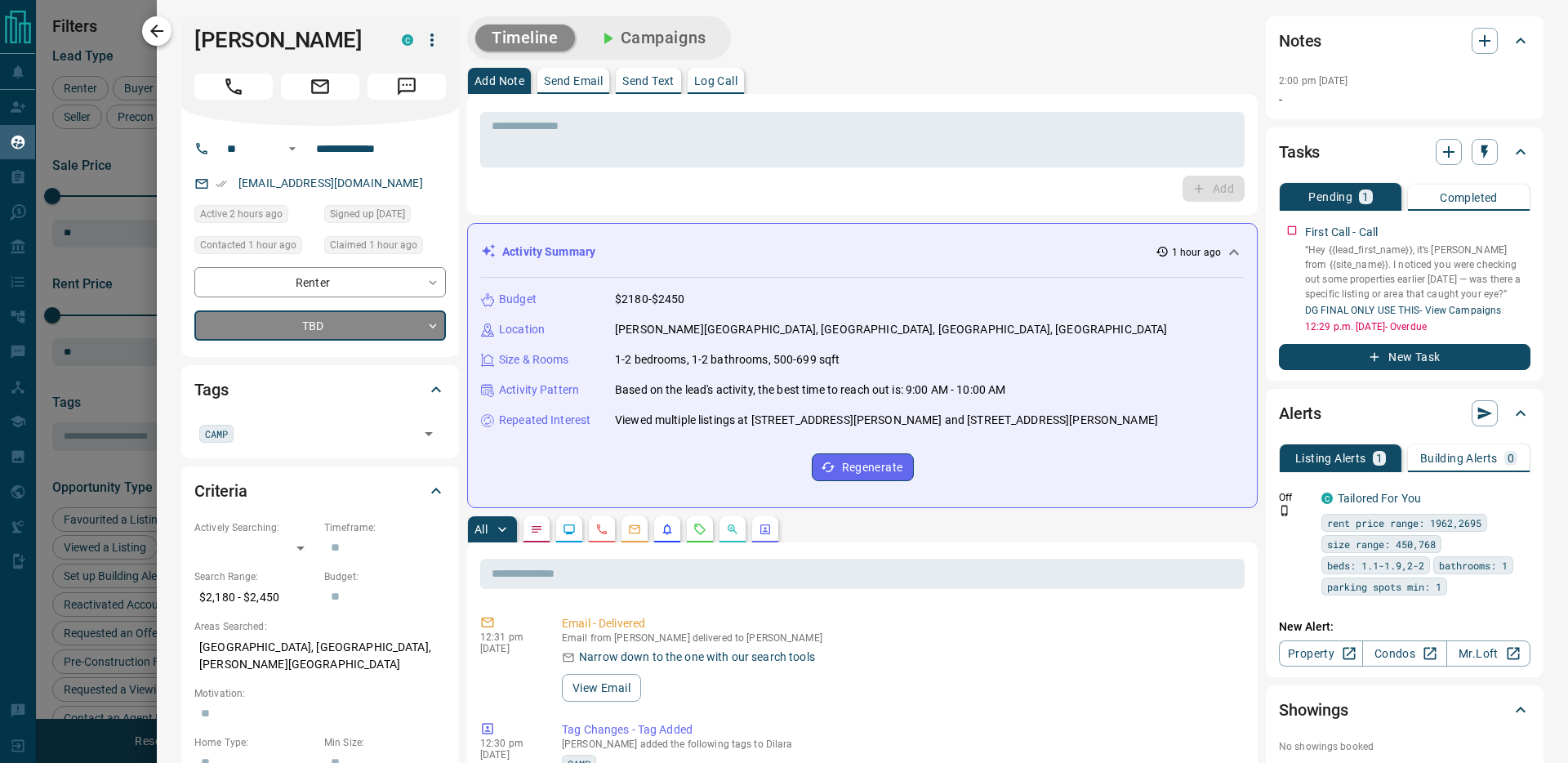
click at [159, 34] on icon "button" at bounding box center [156, 31] width 20 height 20
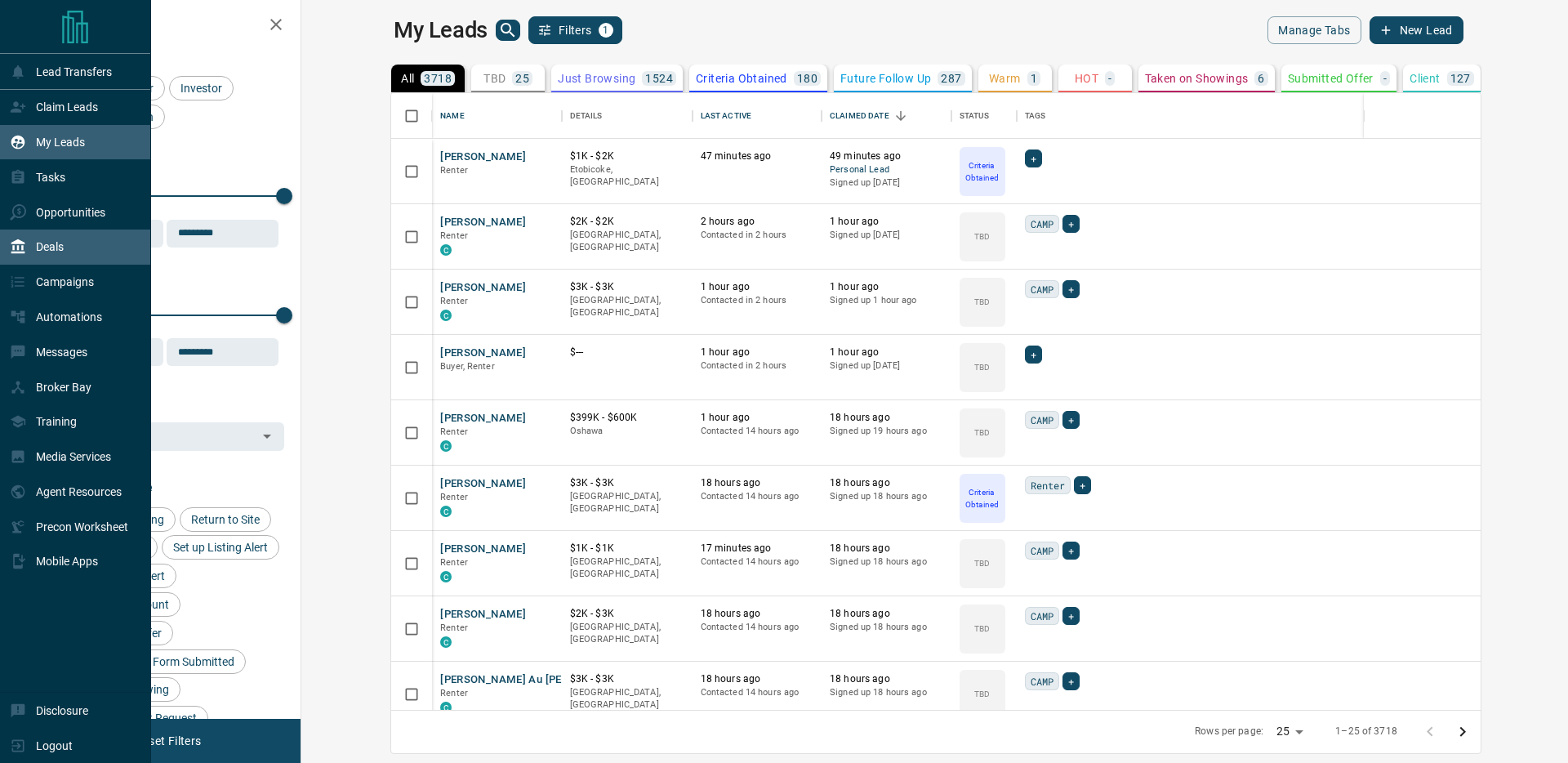
click at [46, 241] on p "Deals" at bounding box center [49, 247] width 27 height 13
